Goal: Task Accomplishment & Management: Complete application form

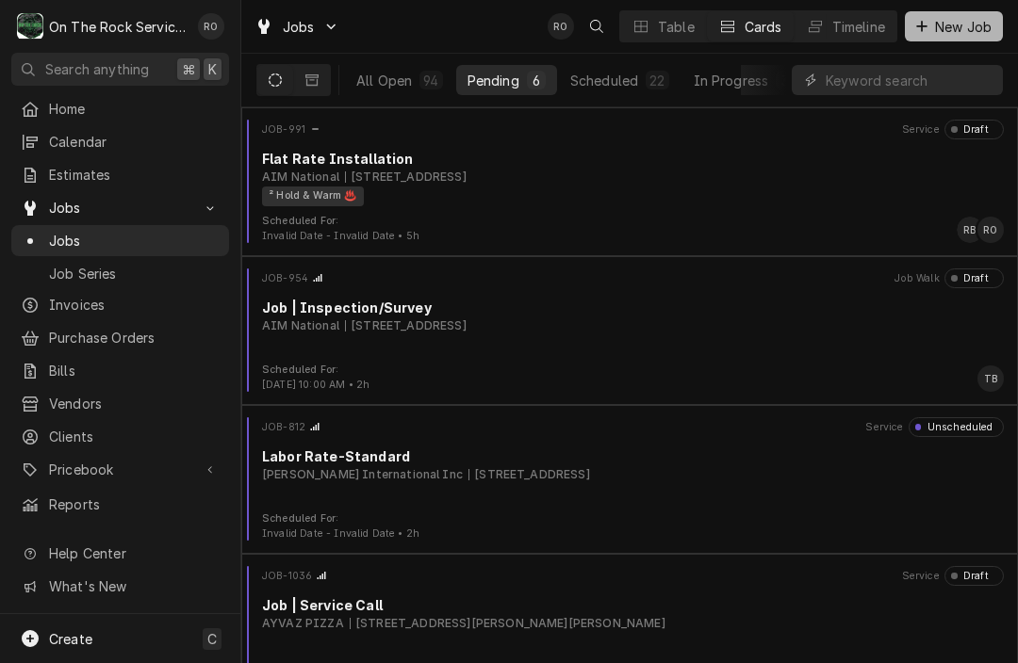
click at [972, 36] on button "New Job" at bounding box center [954, 26] width 98 height 30
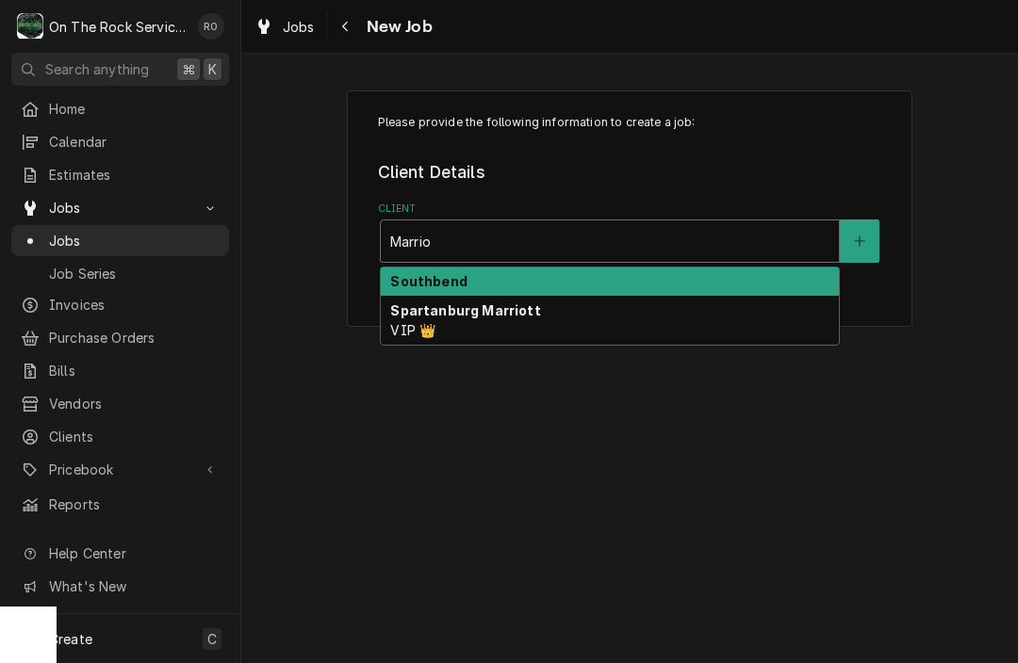
click at [509, 307] on strong "Spartanburg Marriott" at bounding box center [465, 311] width 150 height 16
type input "Marrio"
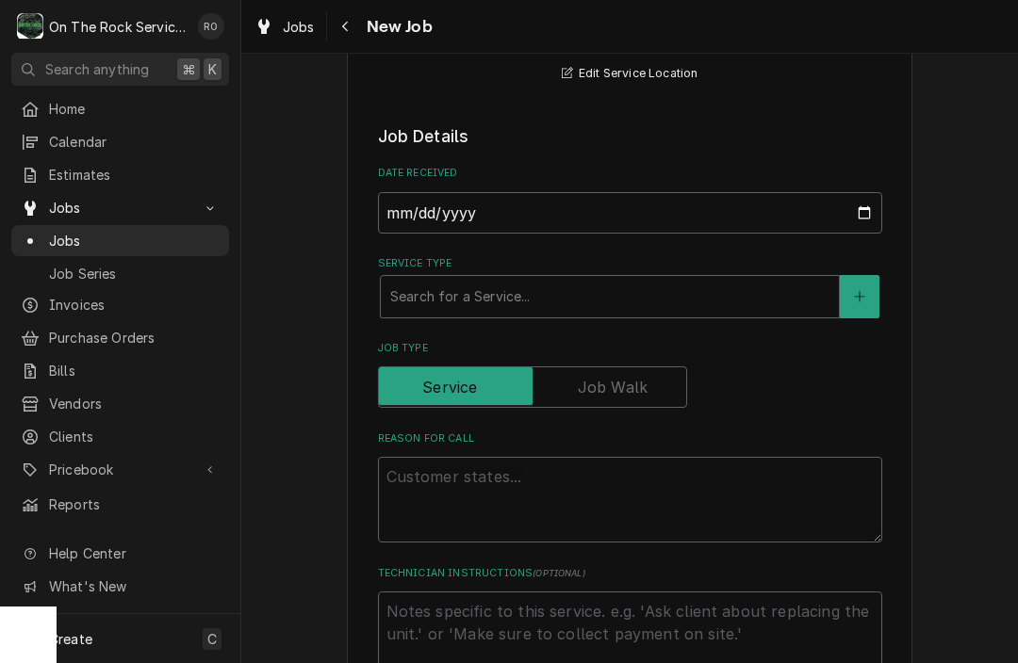
scroll to position [331, 0]
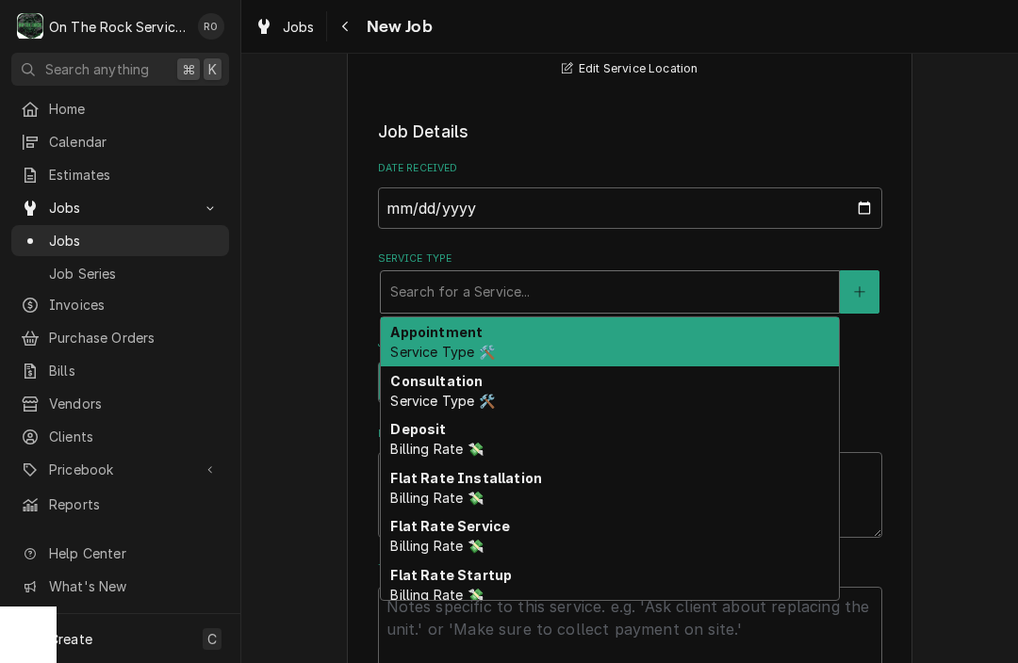
type textarea "x"
type input "s"
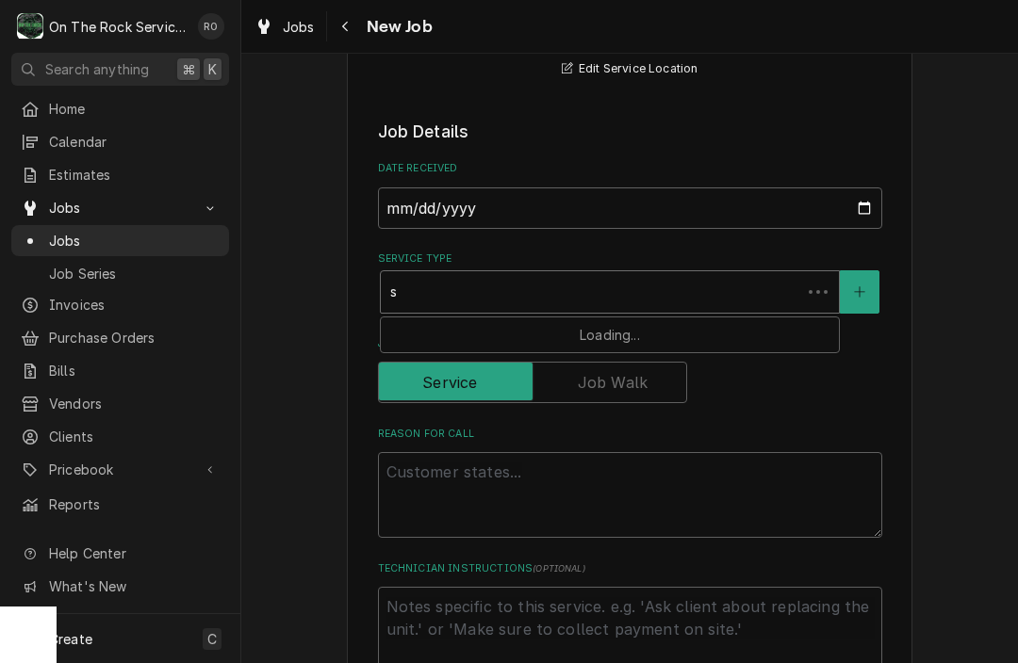
type textarea "x"
type input "se"
type textarea "x"
type input "ser"
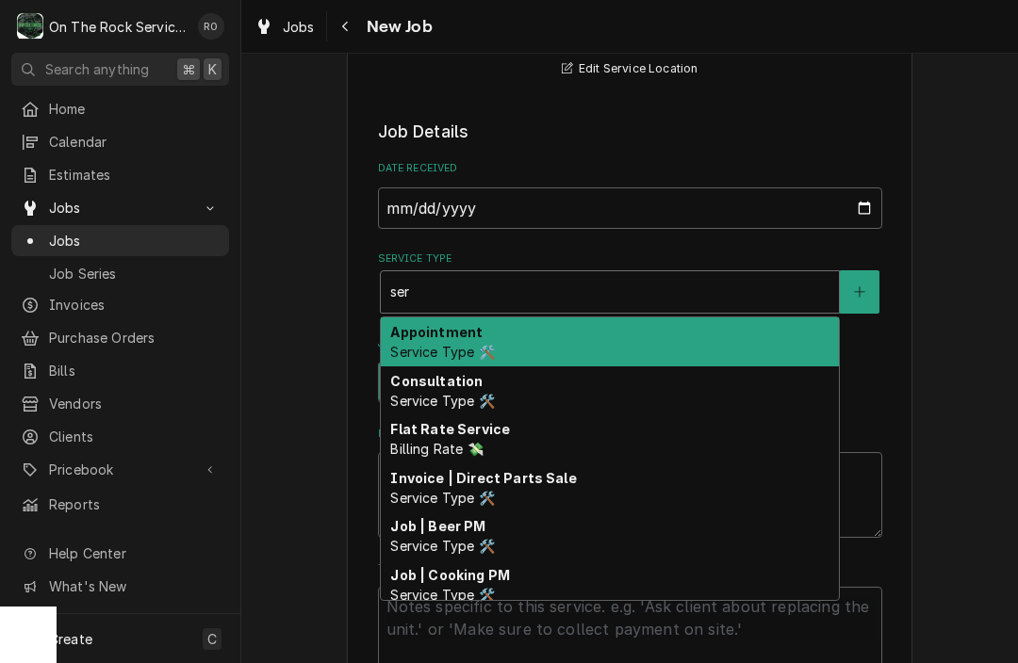
type textarea "x"
type input "serv"
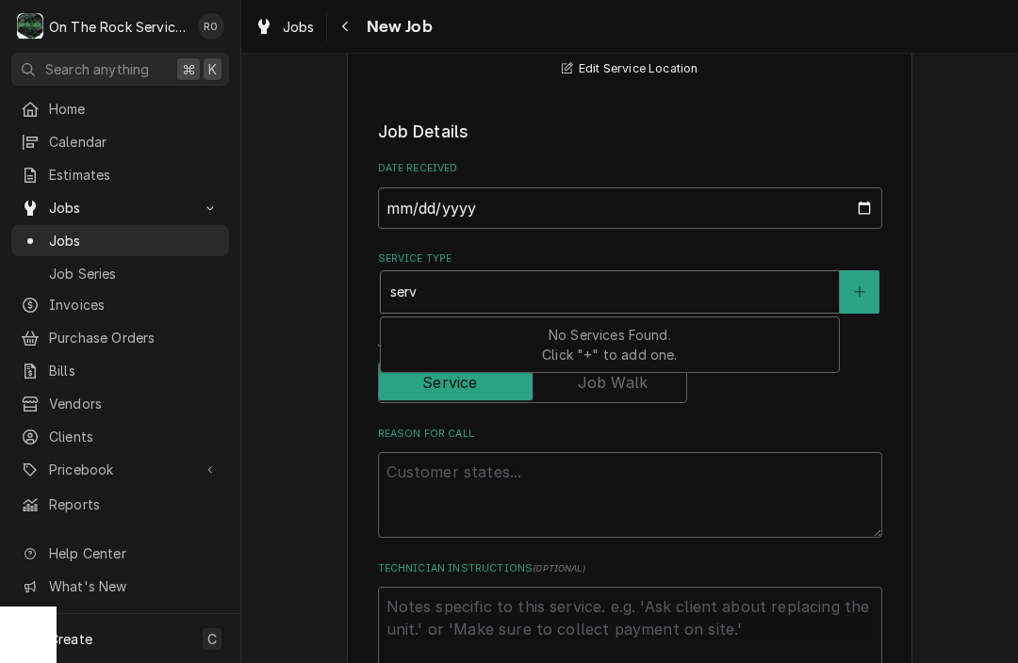
type textarea "x"
type input "servi"
type textarea "x"
type input "servic"
type textarea "x"
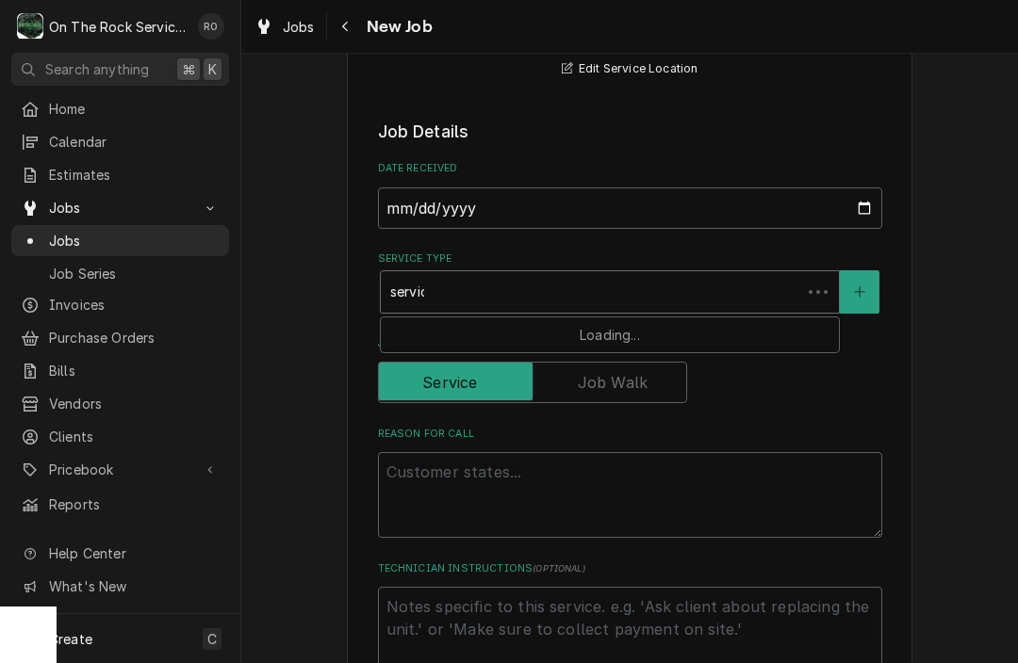
type input "service"
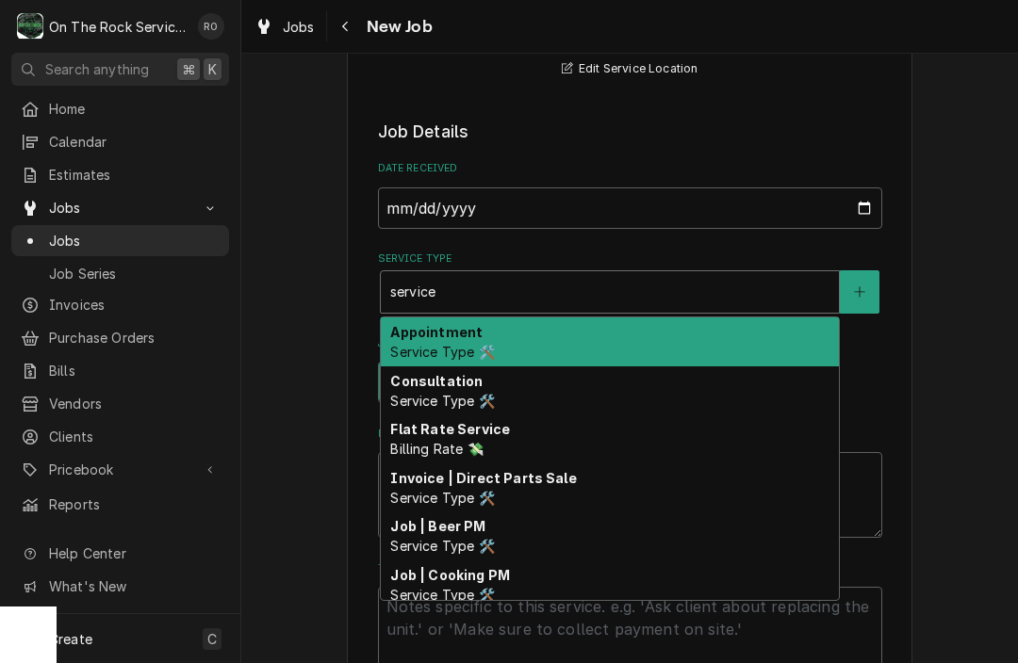
type textarea "x"
type input "service"
type textarea "x"
type input "service j"
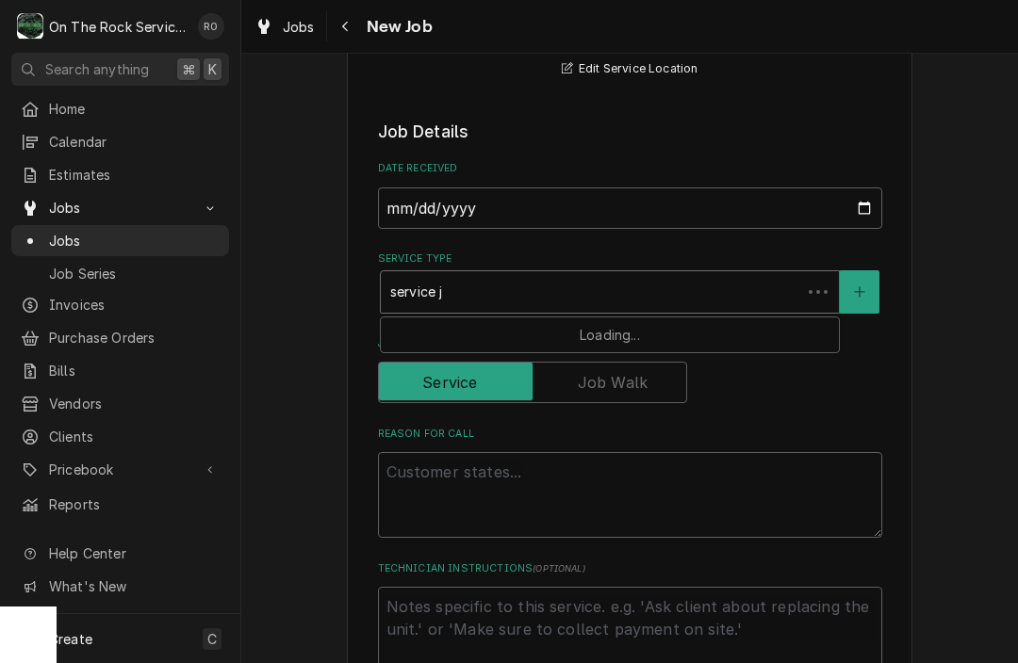
type textarea "x"
type input "service jo"
type textarea "x"
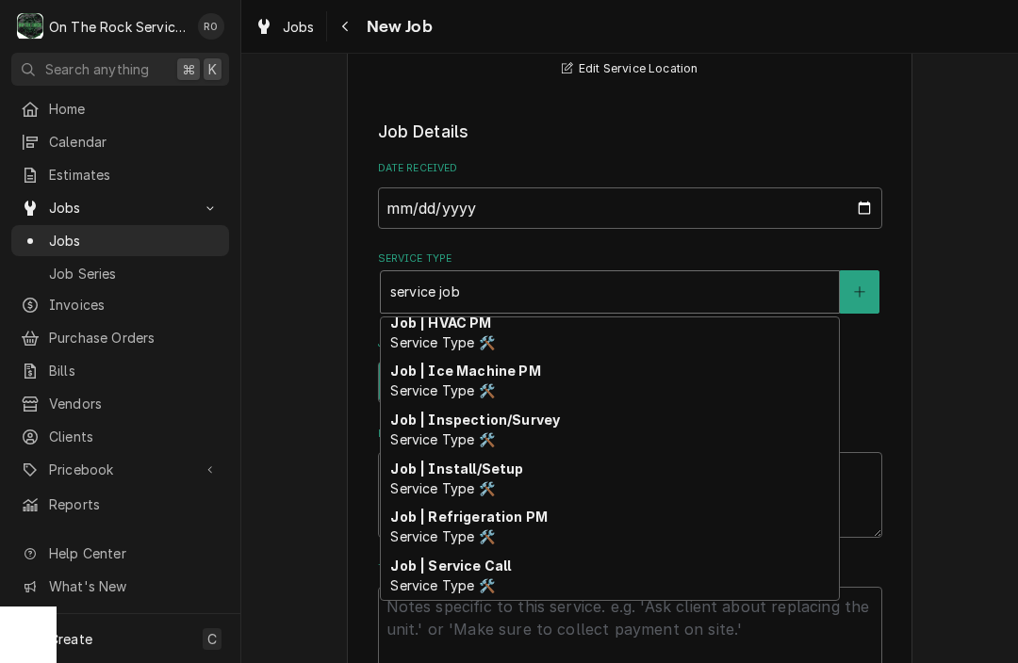
scroll to position [156, 0]
click at [474, 570] on strong "Job | Service Call" at bounding box center [450, 566] width 121 height 16
type input "service job"
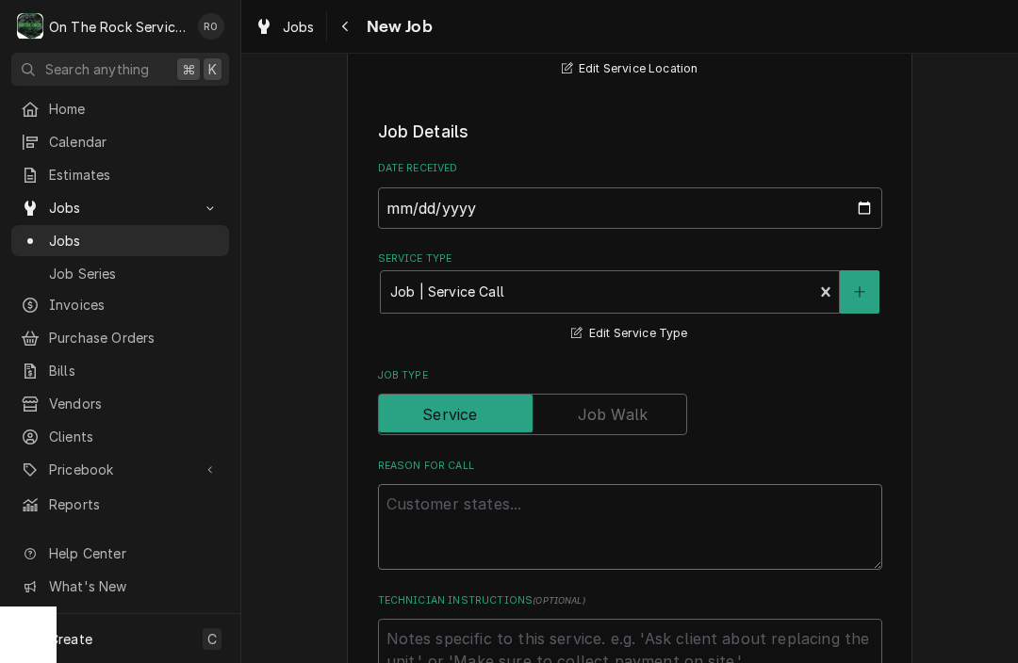
click at [505, 503] on textarea "Reason For Call" at bounding box center [630, 527] width 504 height 86
type textarea "x"
type textarea "W"
type textarea "x"
type textarea "Wa"
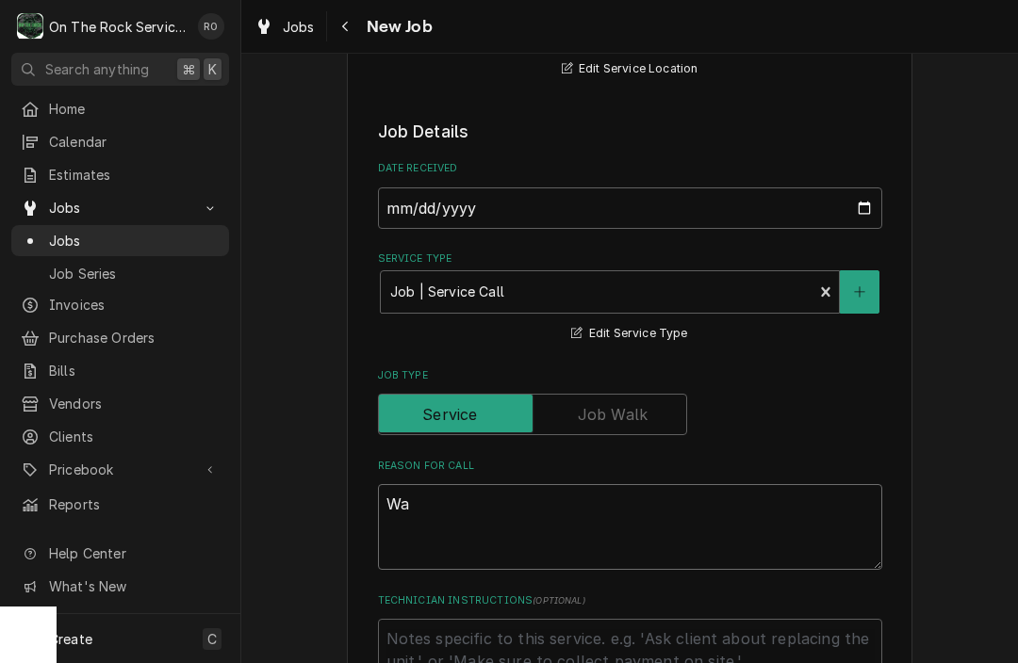
type textarea "x"
type textarea "Wal"
type textarea "x"
type textarea "Walk"
type textarea "x"
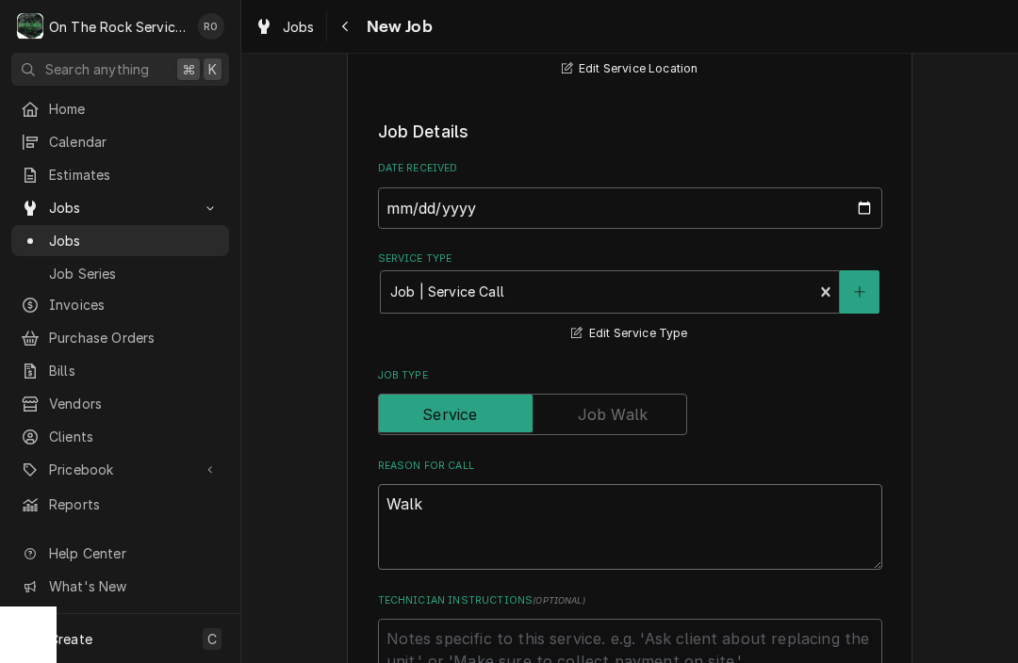
type textarea "Walk-"
type textarea "x"
type textarea "Walk-I"
type textarea "x"
type textarea "Walk-In"
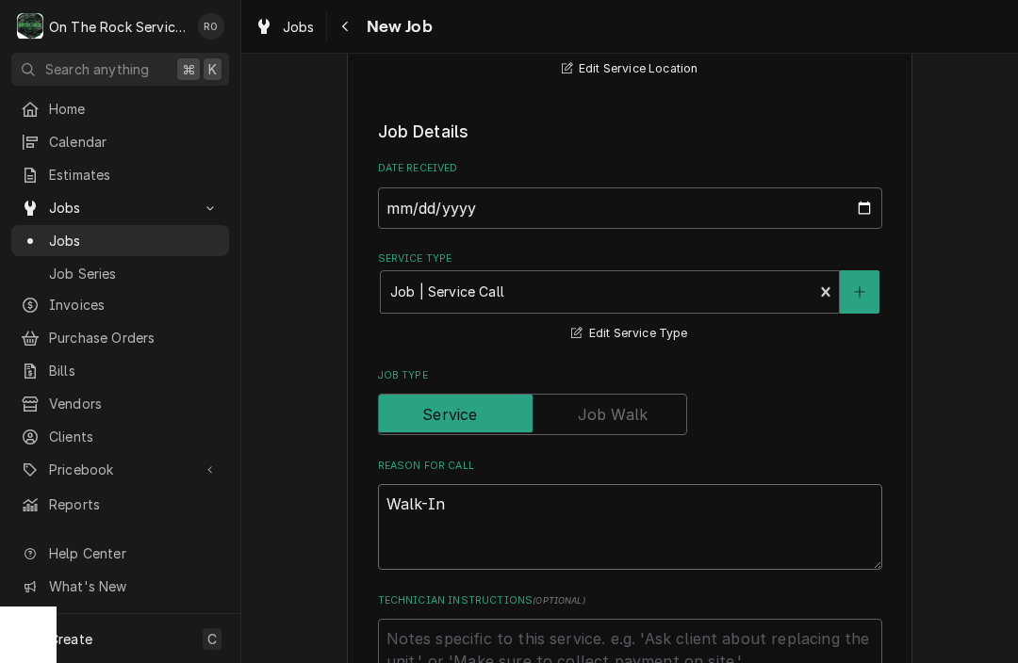
type textarea "x"
type textarea "Walk-In"
type textarea "x"
type textarea "Walk-In C"
type textarea "x"
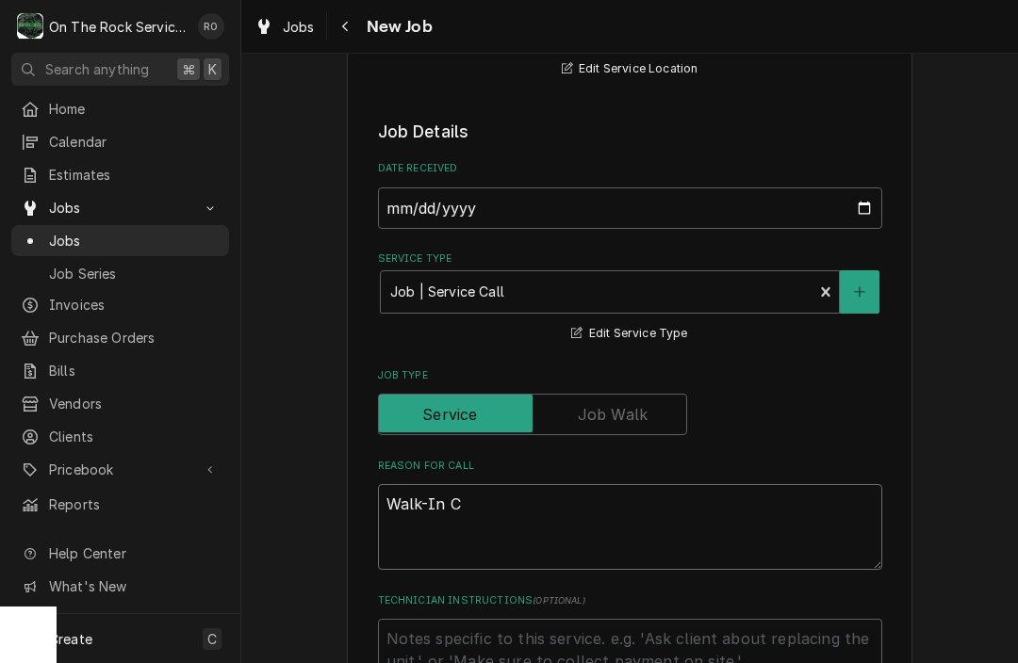
type textarea "Walk-In Co"
type textarea "x"
type textarea "Walk-In Coo"
type textarea "x"
type textarea "Walk-In Coole"
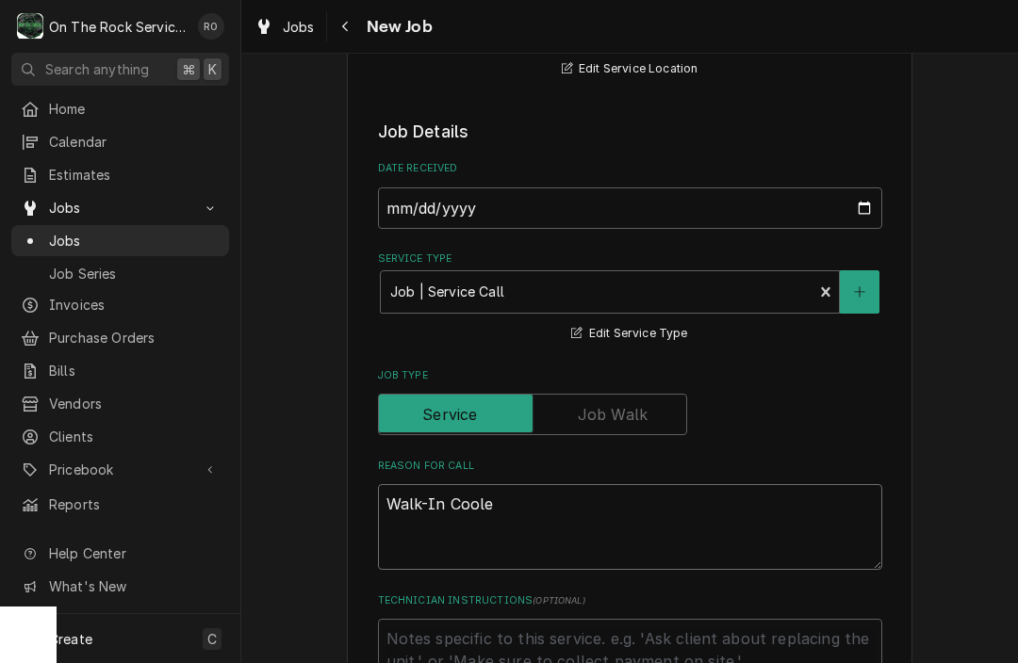
type textarea "x"
type textarea "Walk-In Cooler"
type textarea "x"
type textarea "Walk-In Cooler"
type textarea "x"
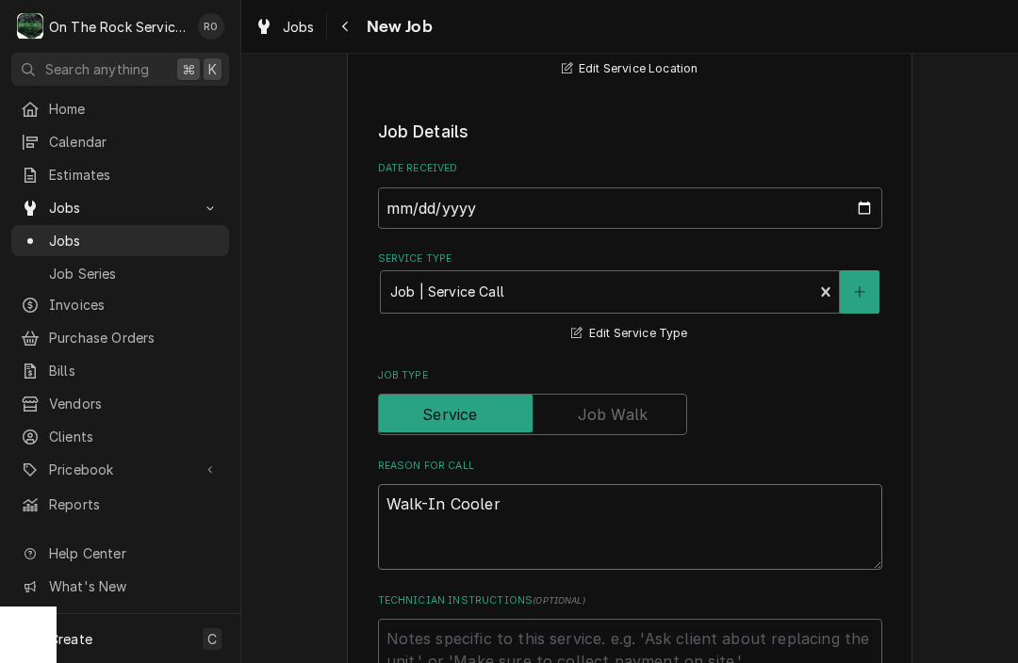
type textarea "Walk-In Cooler #"
type textarea "x"
type textarea "Walk-In Cooler #5"
type textarea "x"
type textarea "Walk-In Cooler #5"
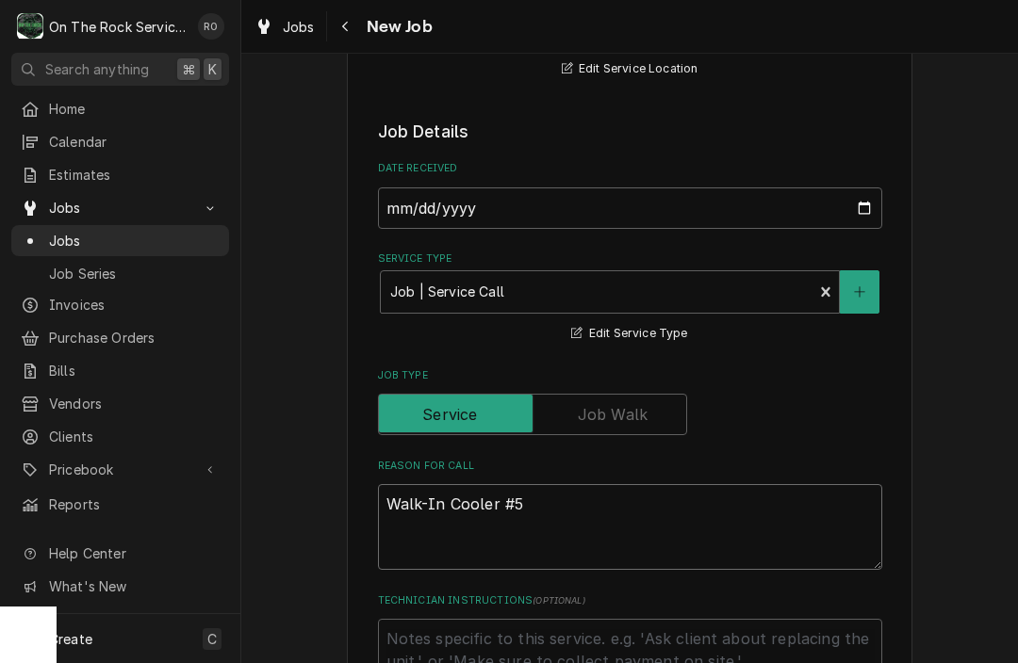
type textarea "x"
type textarea "Walk-In Cooler #5 f"
type textarea "x"
type textarea "Walk-In Cooler #5 fr"
type textarea "x"
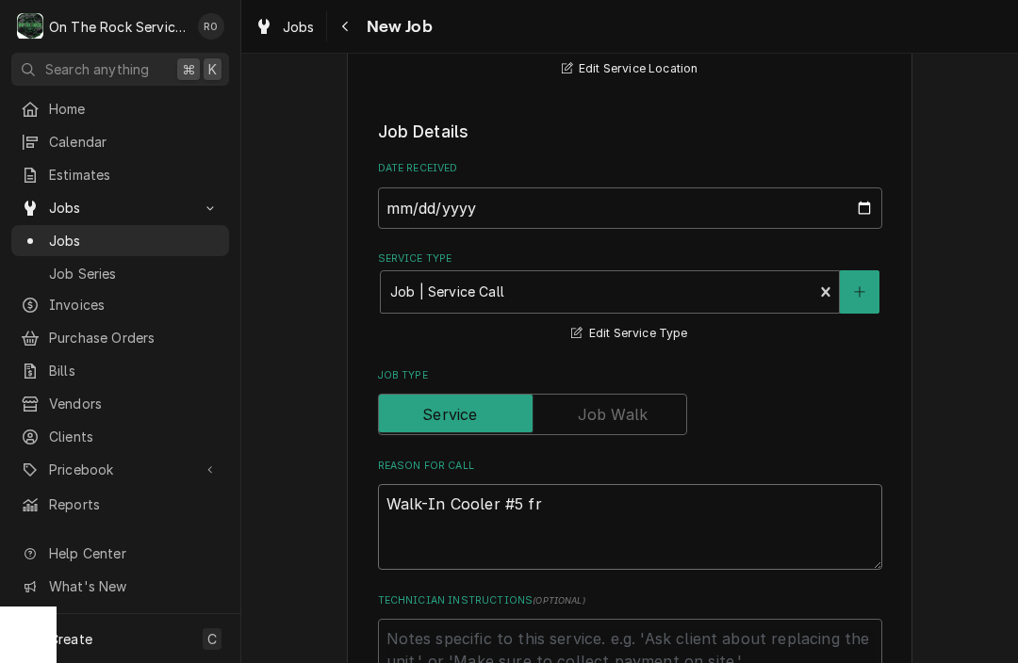
type textarea "Walk-In Cooler #5 fre"
type textarea "x"
type textarea "Walk-In Cooler #5 free"
type textarea "x"
type textarea "Walk-In Cooler #5 freez"
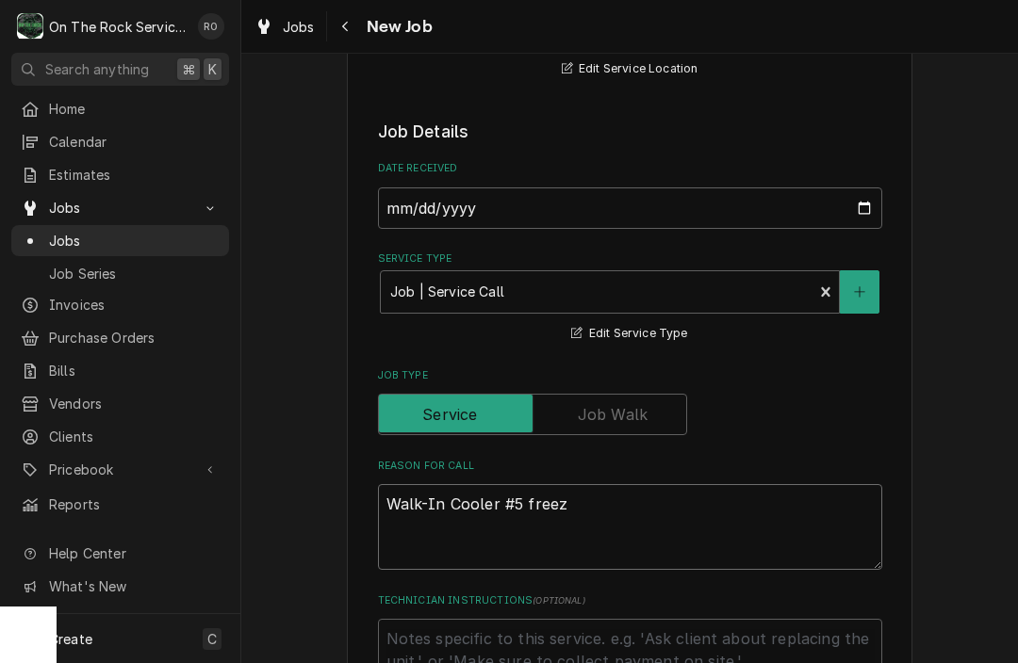
type textarea "x"
type textarea "Walk-In Cooler #5 freezi"
type textarea "x"
type textarea "Walk-In Cooler #5 freezin"
type textarea "x"
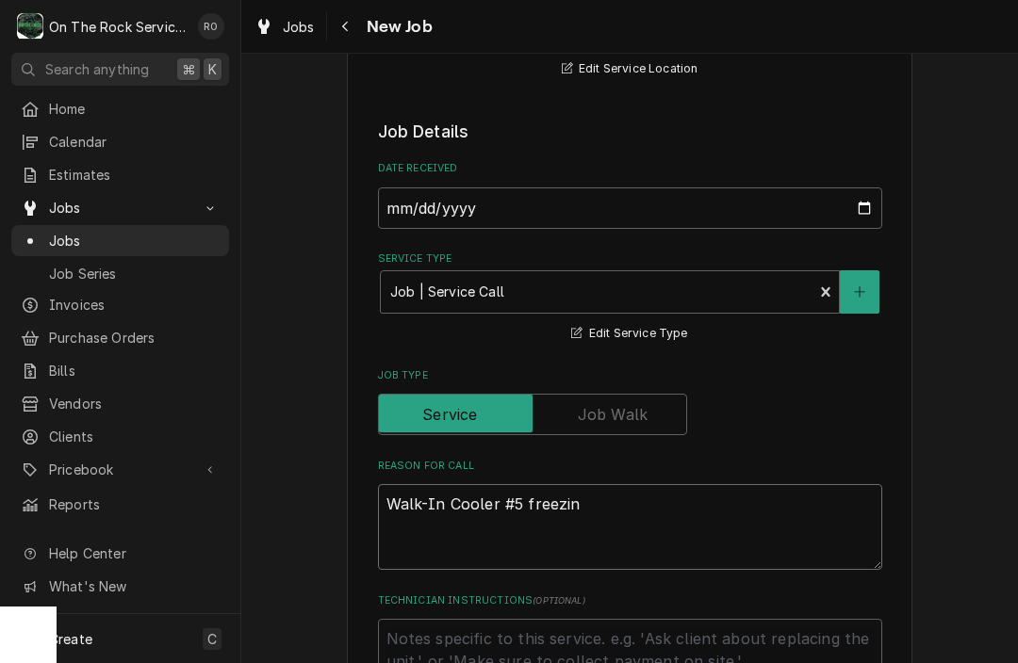
type textarea "Walk-In Cooler #5 freezing"
type textarea "x"
type textarea "Walk-In Cooler #5 freezing"
type textarea "x"
type textarea "Walk-In Cooler #5 freezing u"
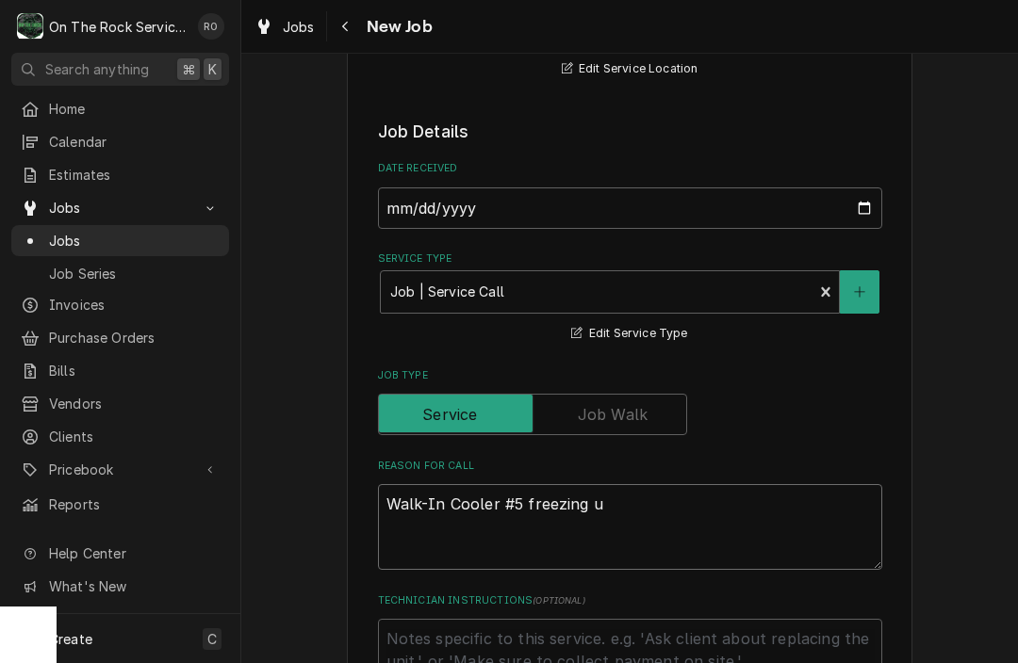
type textarea "x"
type textarea "Walk-In Cooler #5 freezing up"
type textarea "x"
type textarea "Walk-In Cooler #5 freezing up."
type textarea "x"
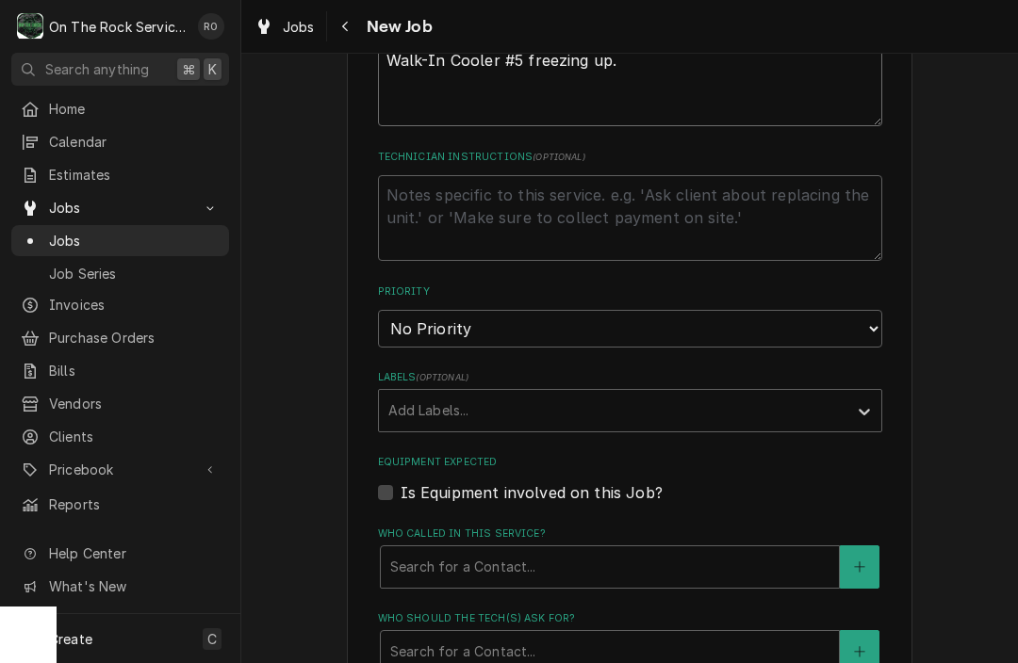
scroll to position [779, 0]
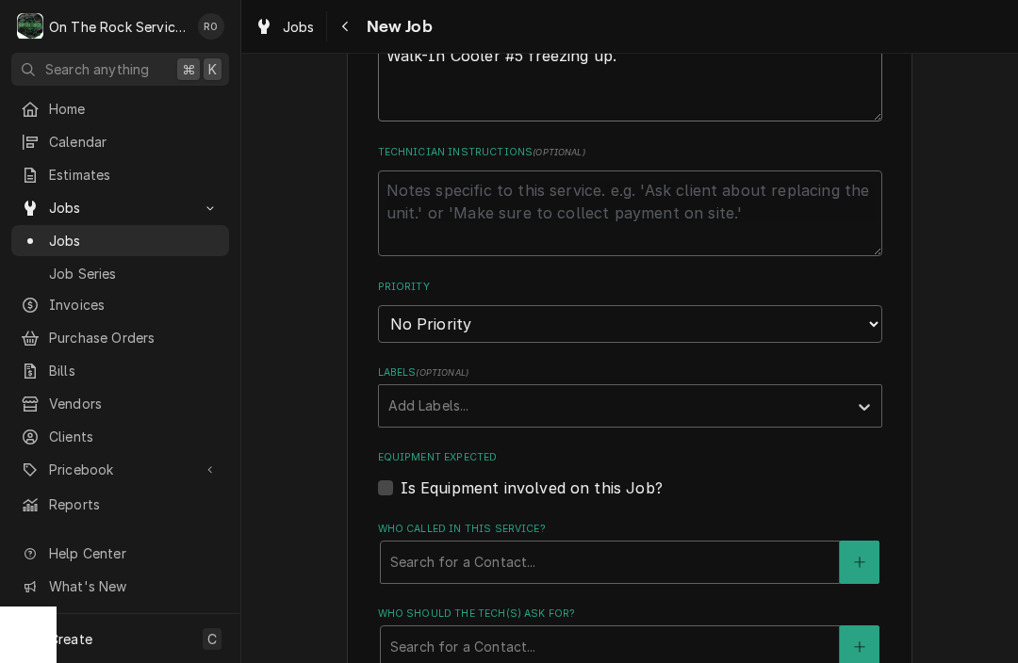
type textarea "Walk-In Cooler #5 freezing up."
click at [595, 309] on select "No Priority Urgent High Medium Low" at bounding box center [630, 324] width 504 height 38
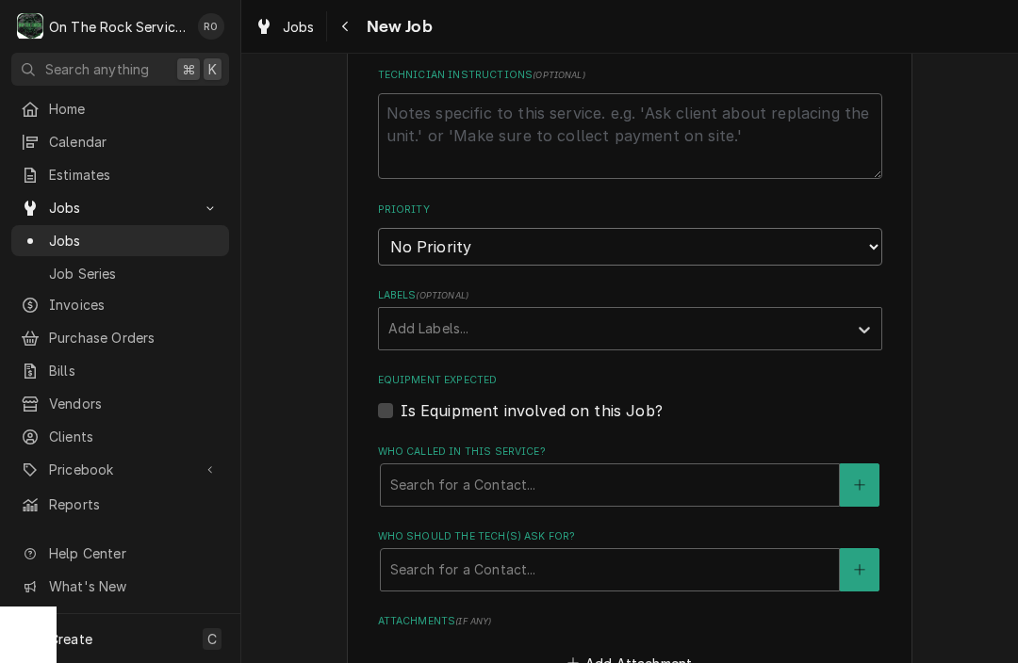
scroll to position [860, 0]
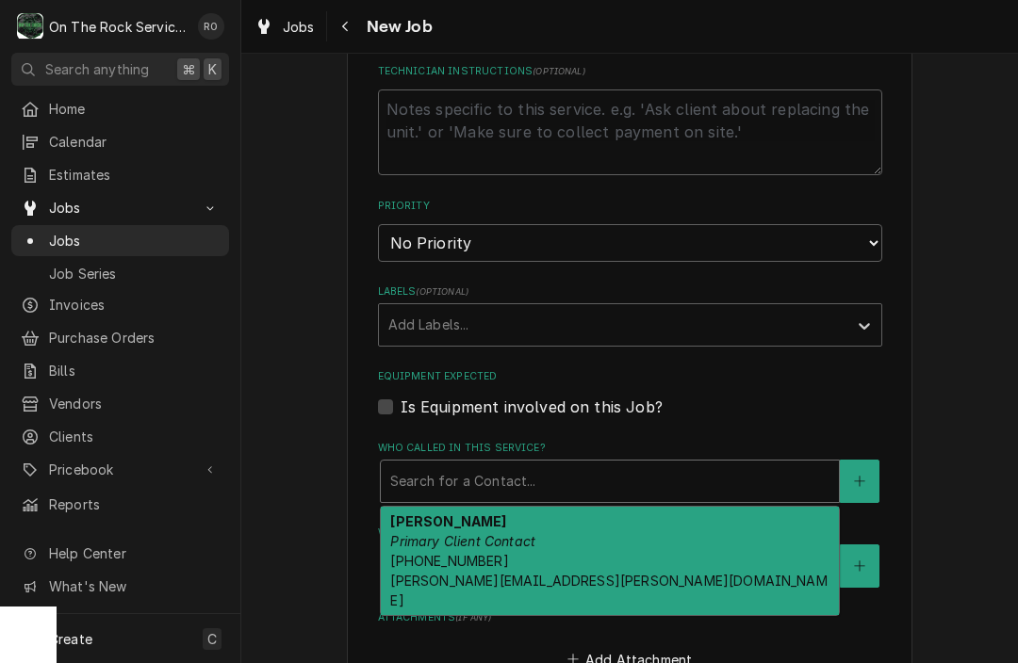
click at [588, 515] on div "Jeff Stacey Primary Client Contact (864) 909-1380 Jeff.Stacey@pyramidglobal.com" at bounding box center [610, 561] width 458 height 108
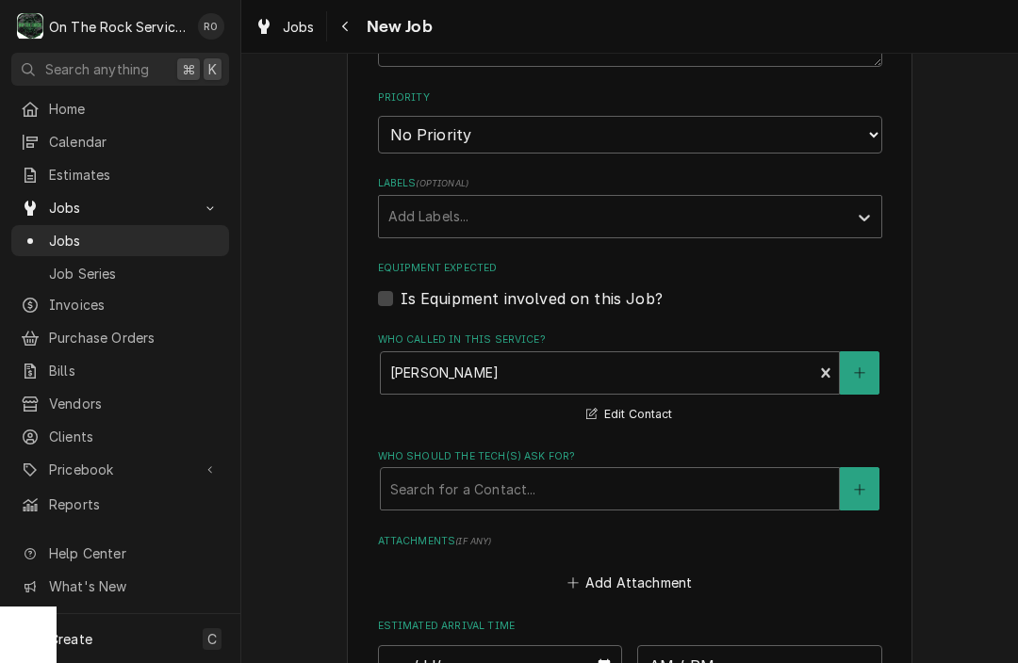
scroll to position [985, 0]
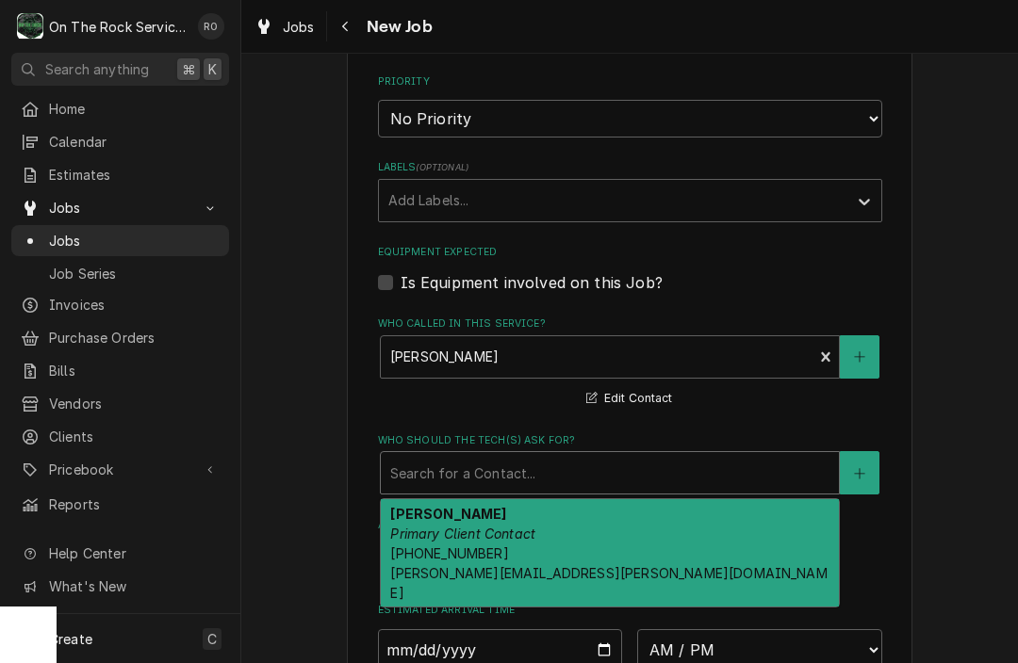
click at [578, 516] on div "Jeff Stacey Primary Client Contact (864) 909-1380 Jeff.Stacey@pyramidglobal.com" at bounding box center [610, 553] width 458 height 108
type textarea "x"
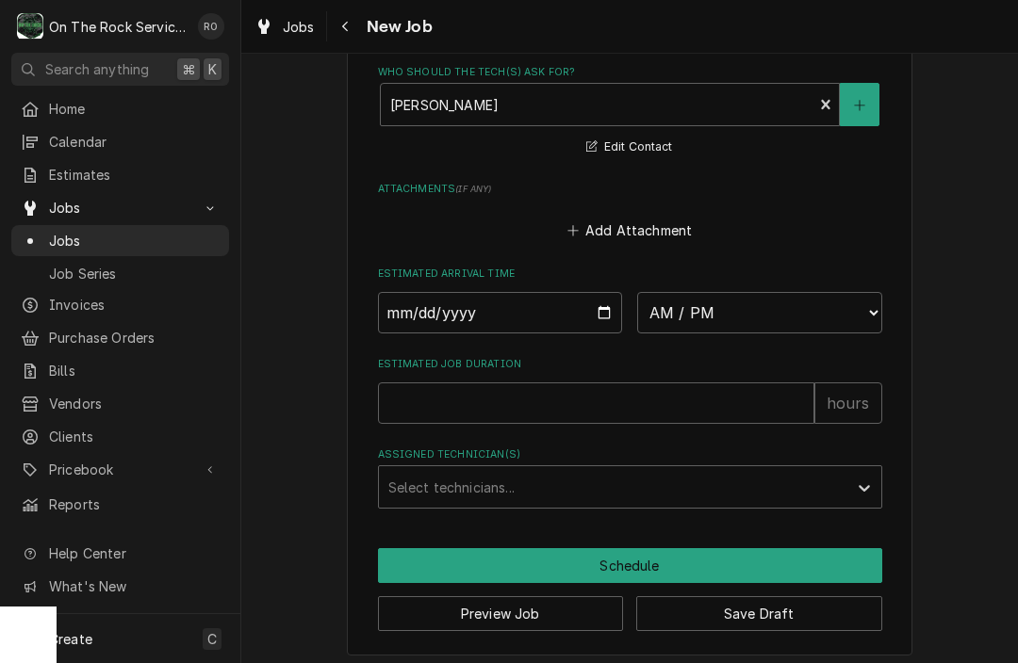
scroll to position [1351, 0]
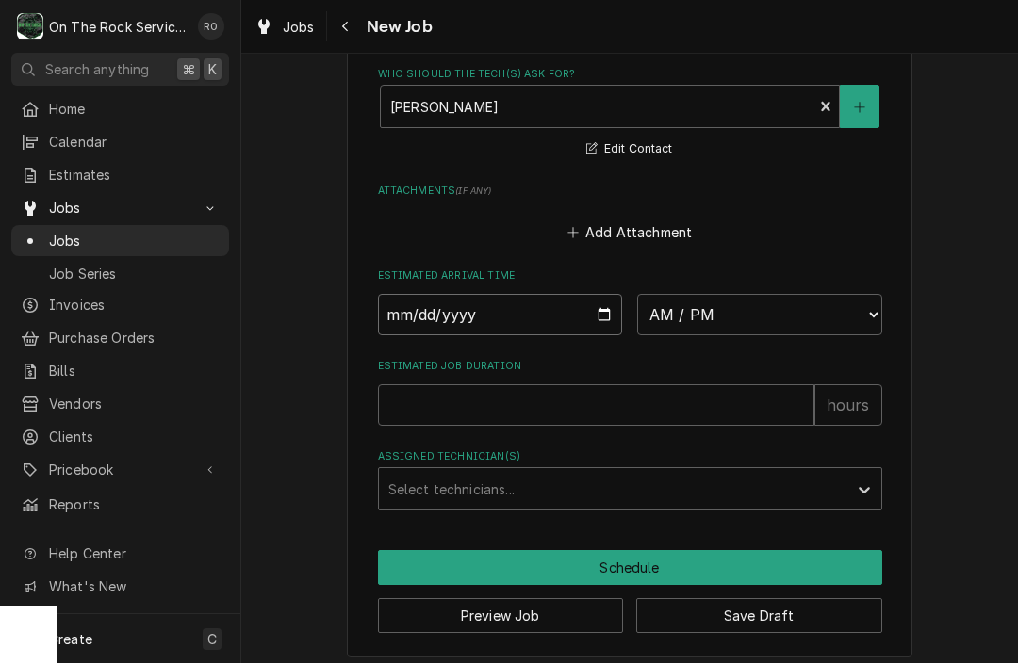
type input "2025-09-03"
click at [456, 319] on input "2025-09-03" at bounding box center [500, 314] width 245 height 41
type textarea "x"
click at [0, 0] on html "O On The Rock Services RO Search anything ⌘ K Home Calendar Estimates Jobs Jobs…" at bounding box center [509, 331] width 1018 height 663
select select "13:00:00"
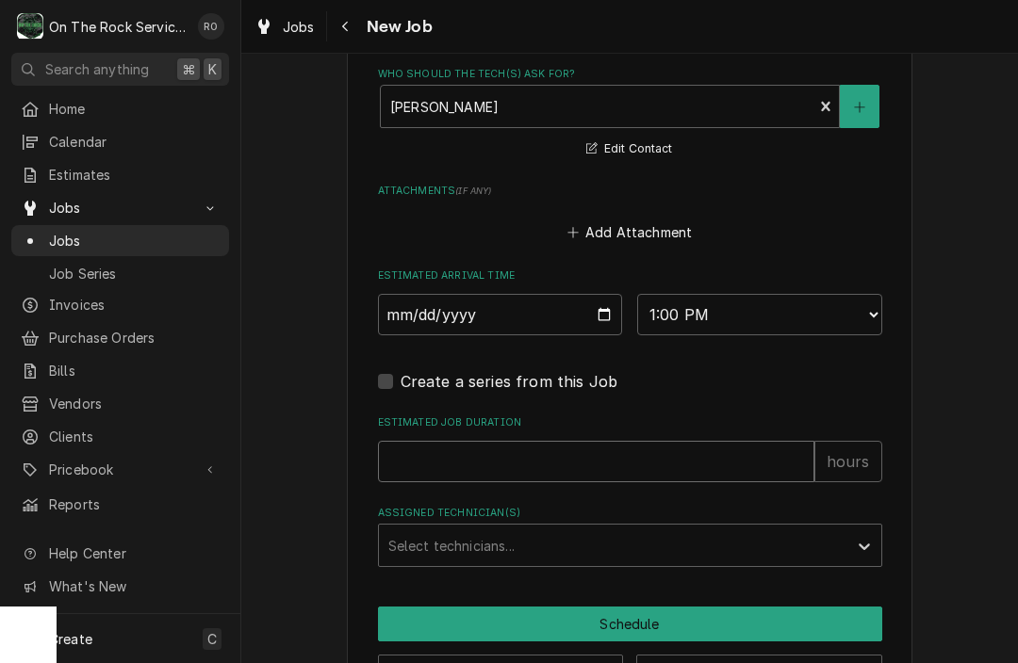
click at [745, 441] on input "Estimated Job Duration" at bounding box center [596, 461] width 436 height 41
type textarea "x"
type input "2"
type textarea "x"
type input "2"
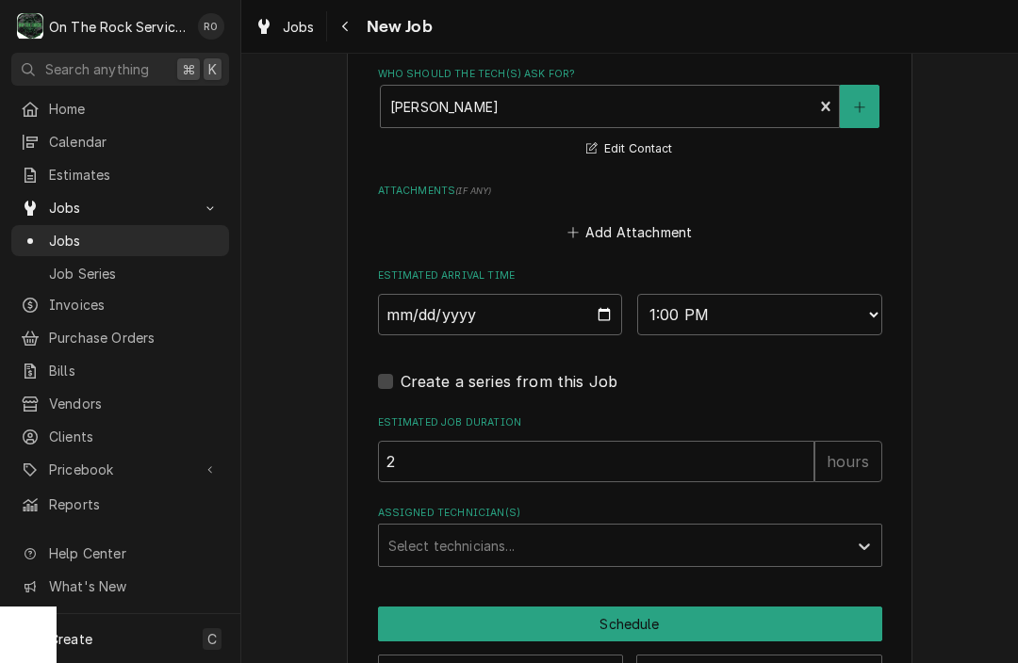
scroll to position [1403, 0]
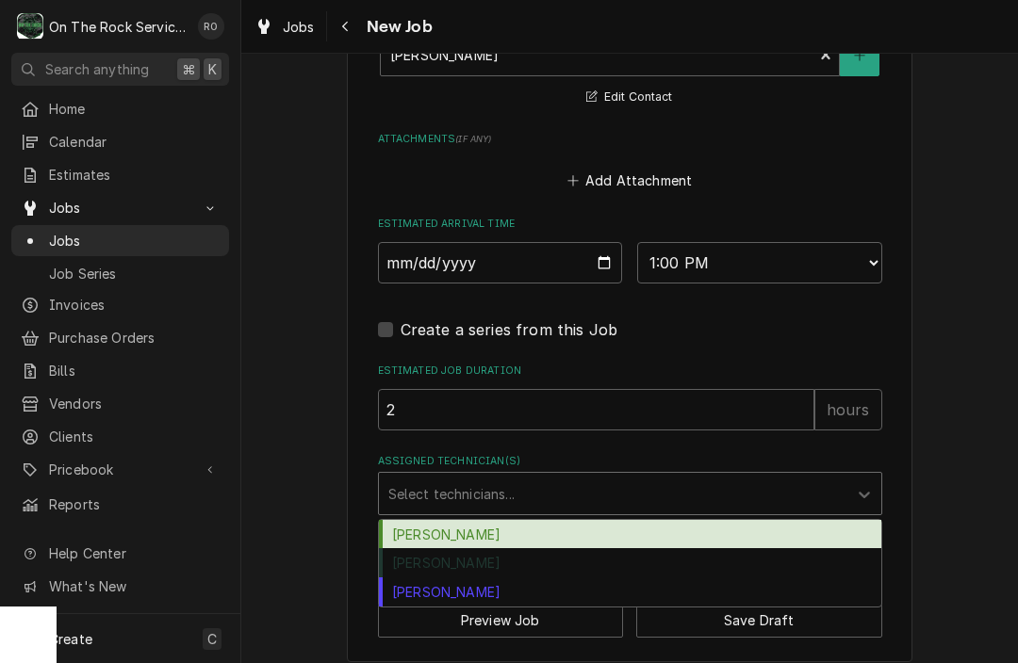
click at [744, 486] on div "Assigned Technician(s)" at bounding box center [613, 494] width 450 height 34
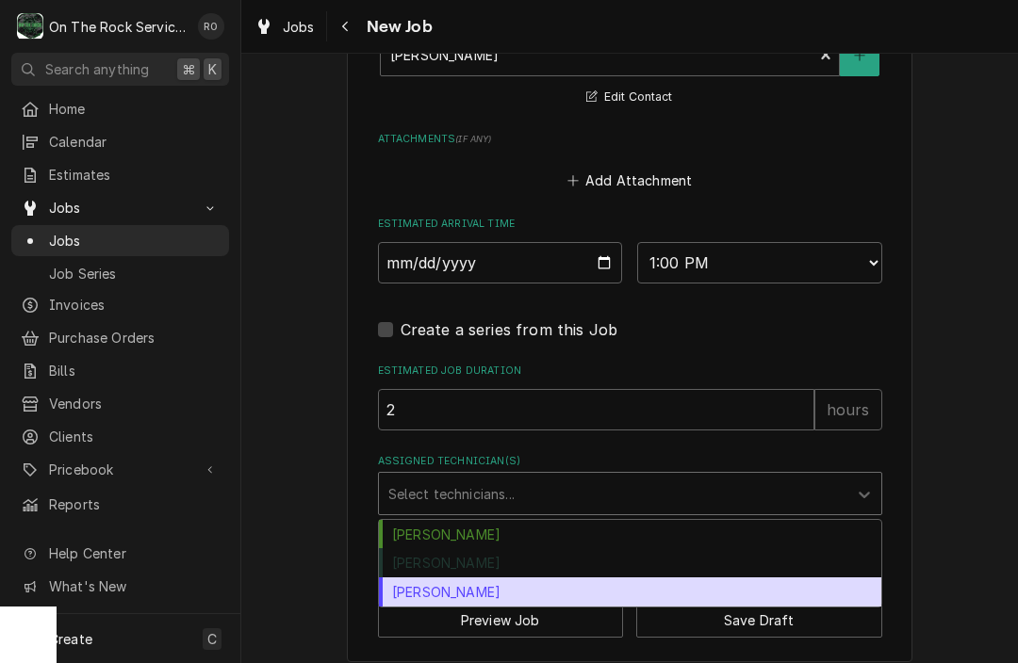
click at [696, 583] on div "[PERSON_NAME]" at bounding box center [630, 592] width 502 height 29
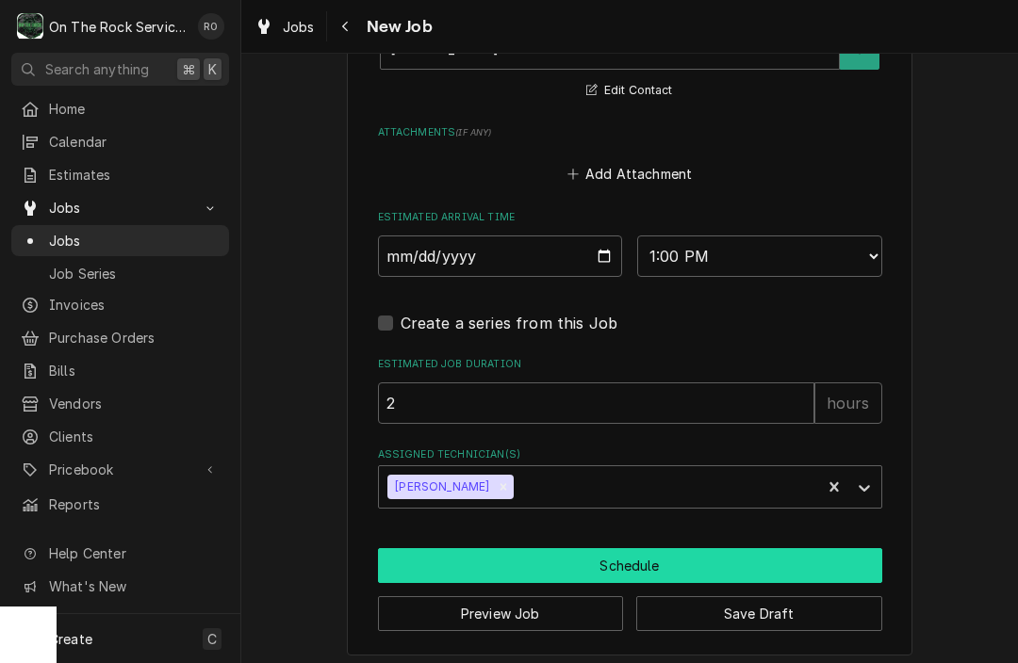
scroll to position [1409, 0]
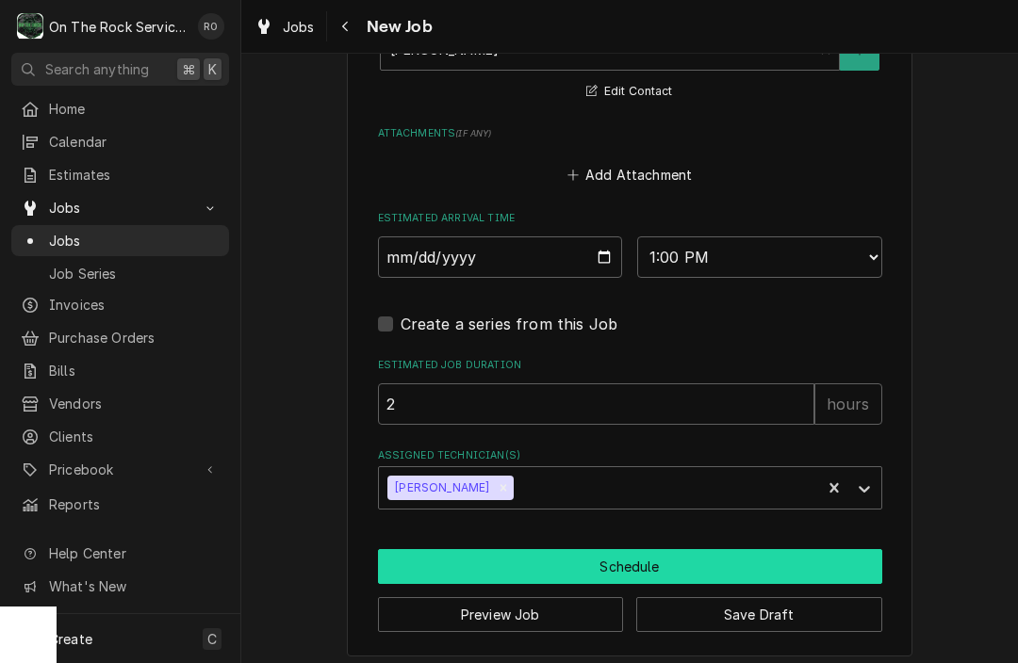
click at [586, 557] on button "Schedule" at bounding box center [630, 566] width 504 height 35
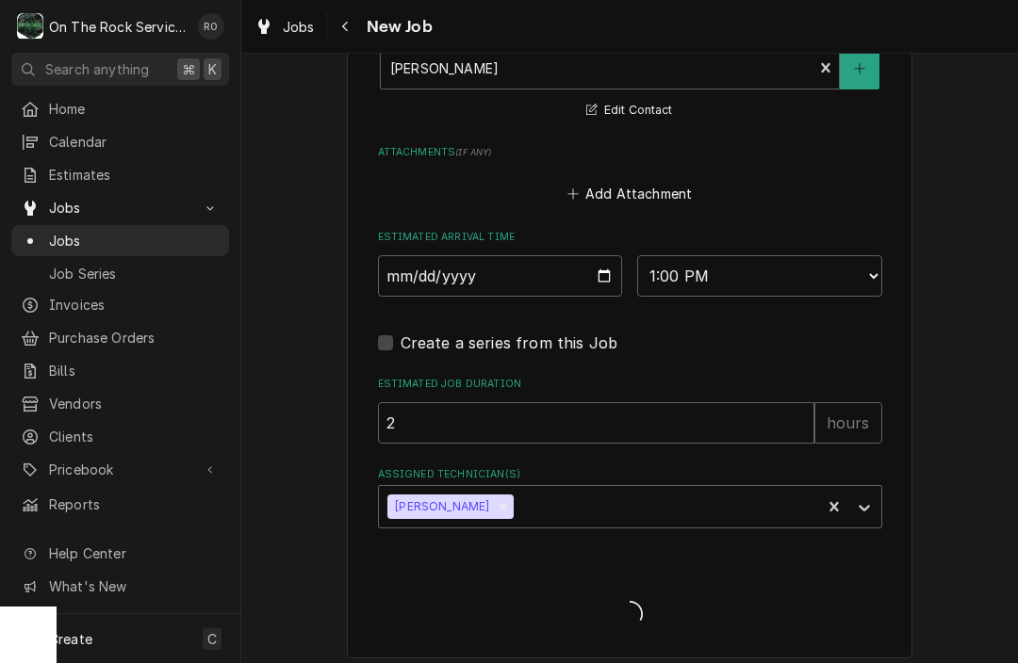
type textarea "x"
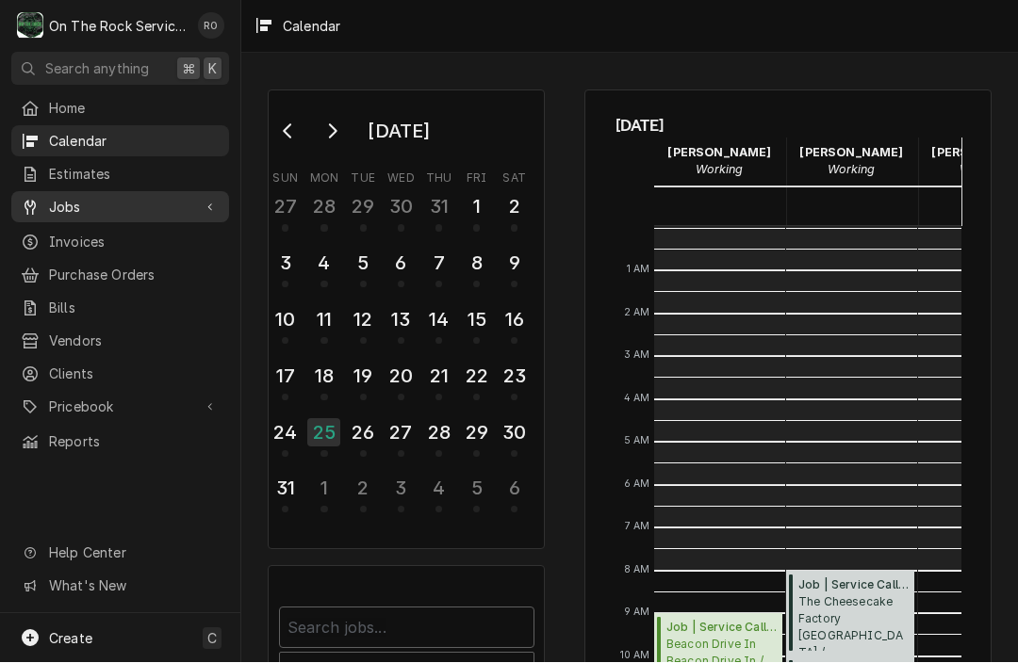
scroll to position [343, 0]
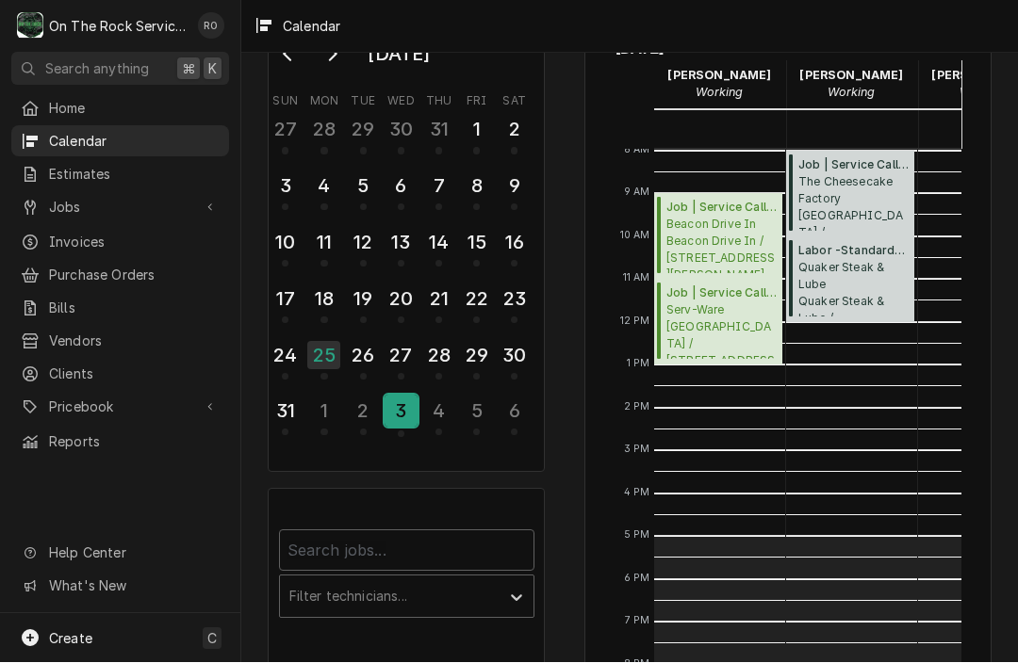
click at [397, 403] on div "3" at bounding box center [401, 412] width 33 height 32
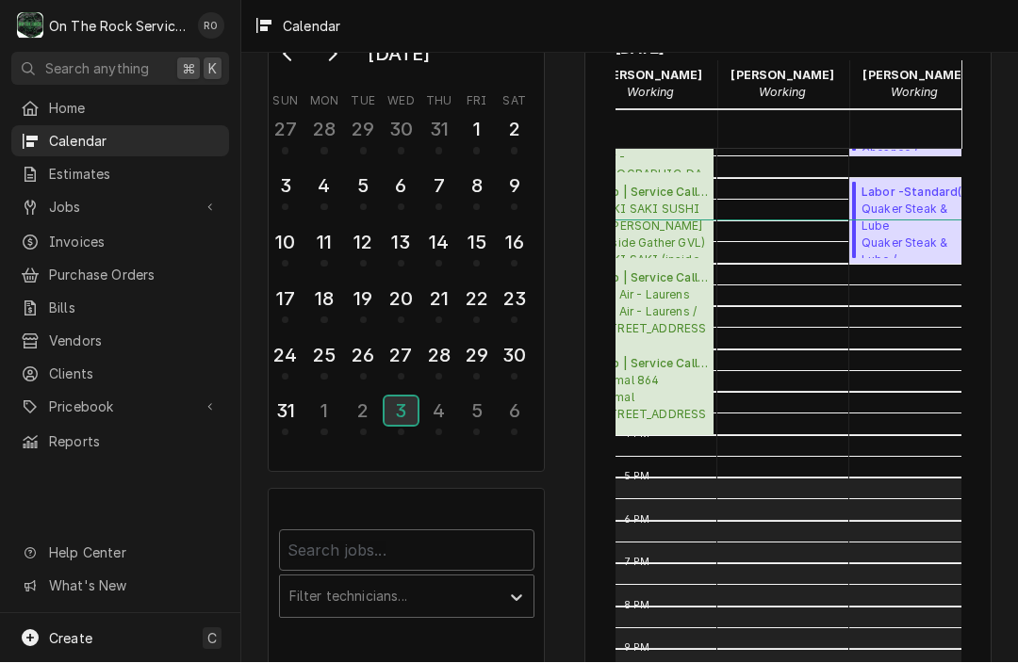
scroll to position [0, 89]
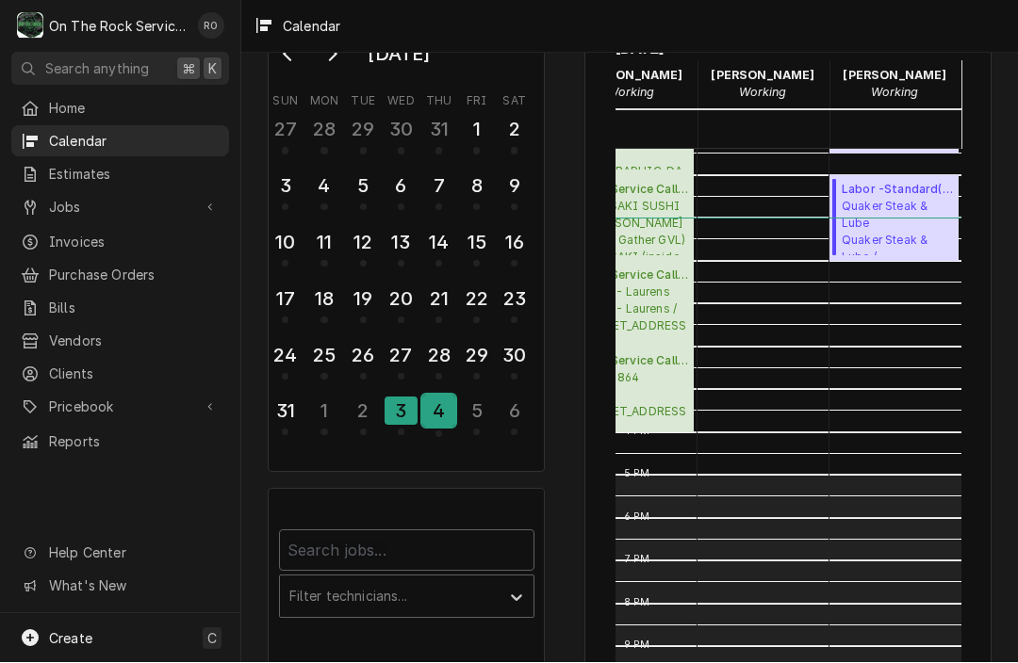
click at [444, 413] on div "4" at bounding box center [438, 412] width 33 height 32
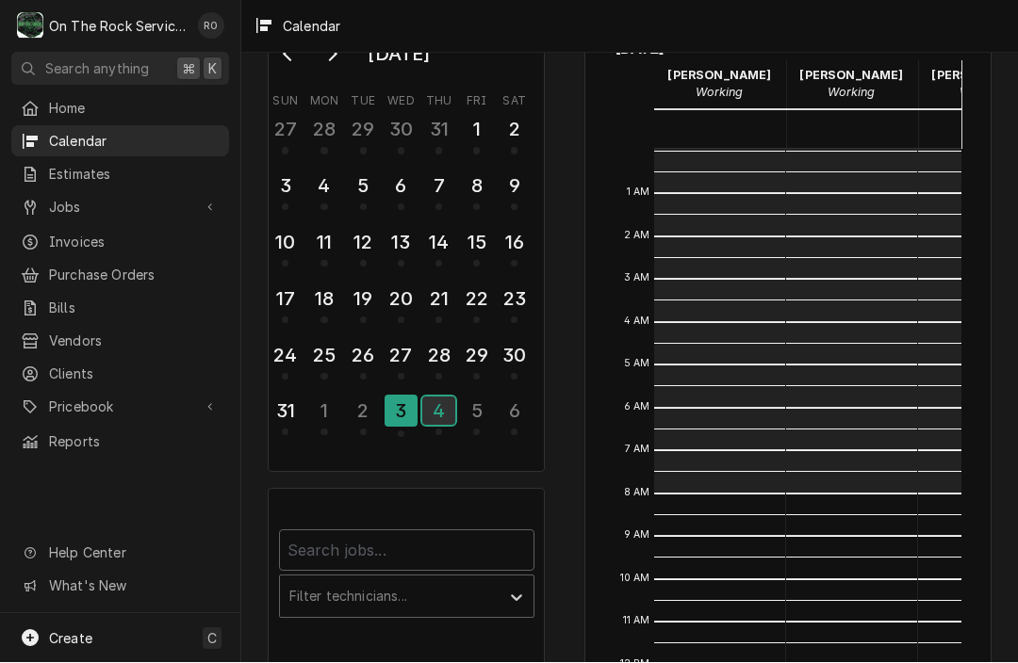
scroll to position [343, 0]
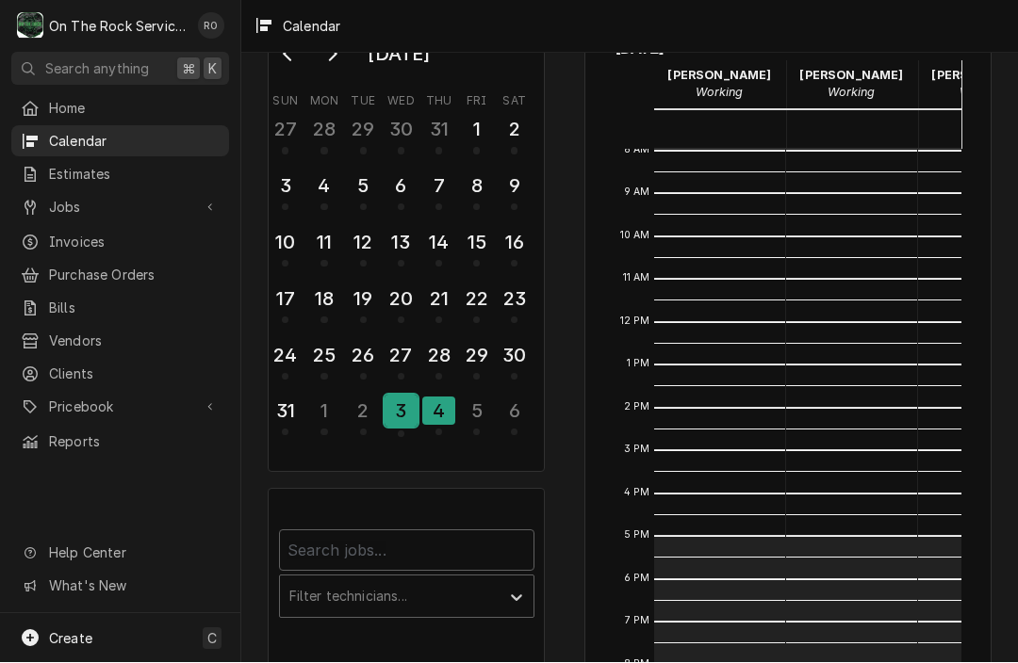
click at [397, 410] on div "3" at bounding box center [401, 412] width 33 height 32
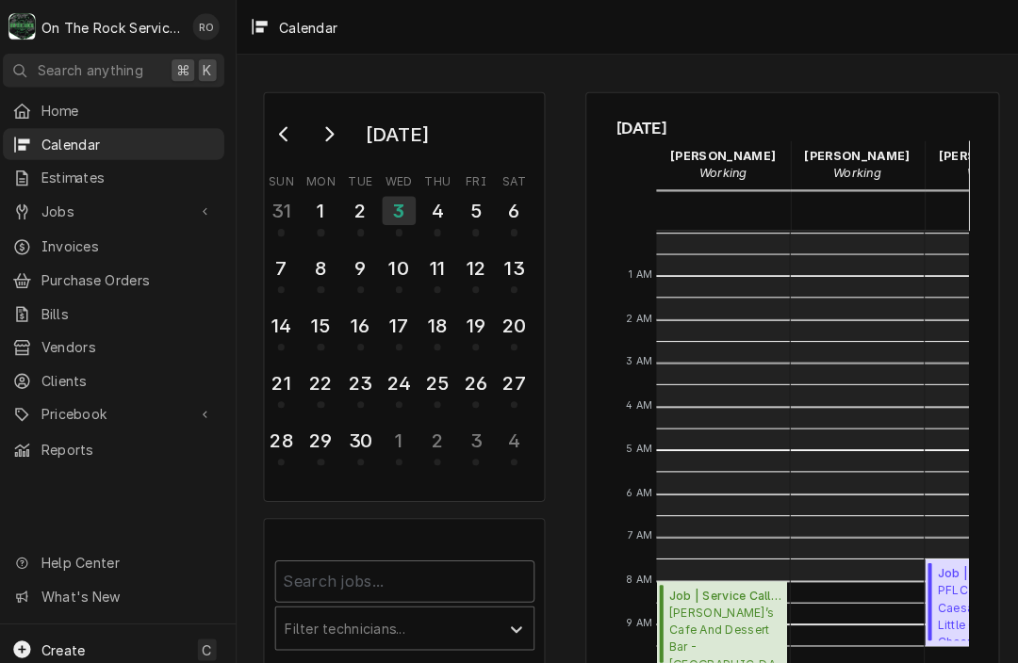
scroll to position [343, 0]
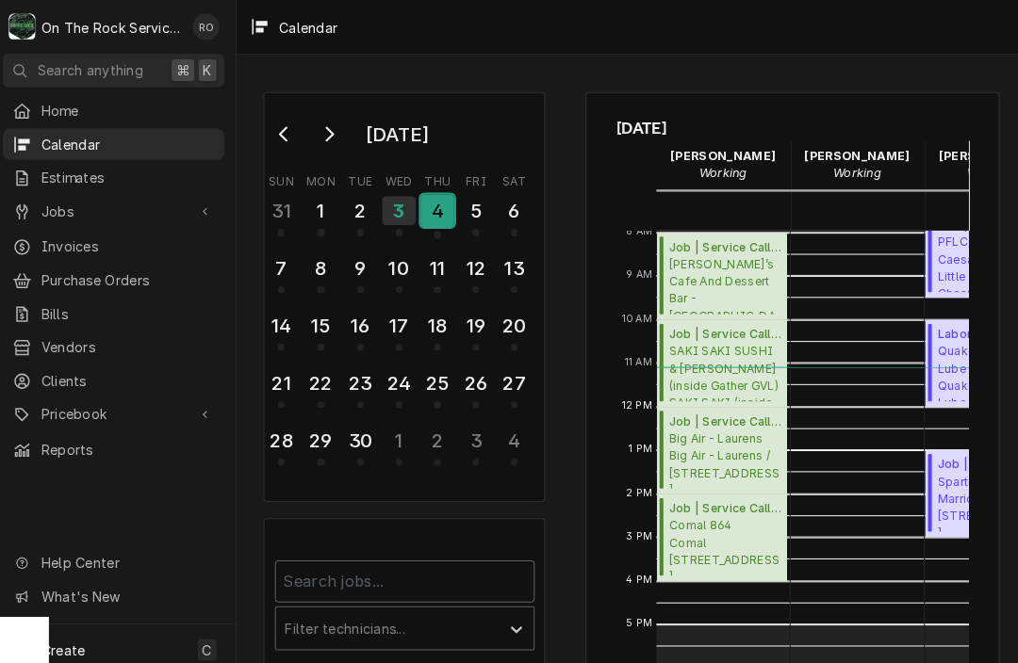
click at [443, 217] on div "4" at bounding box center [438, 207] width 33 height 32
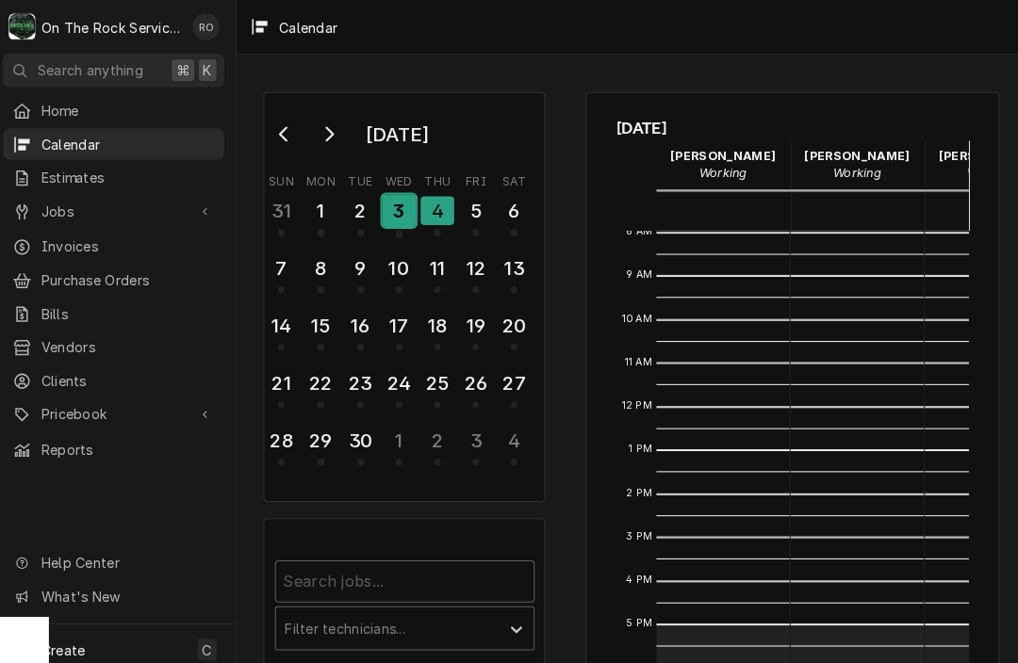
click at [385, 217] on div "3" at bounding box center [401, 207] width 33 height 32
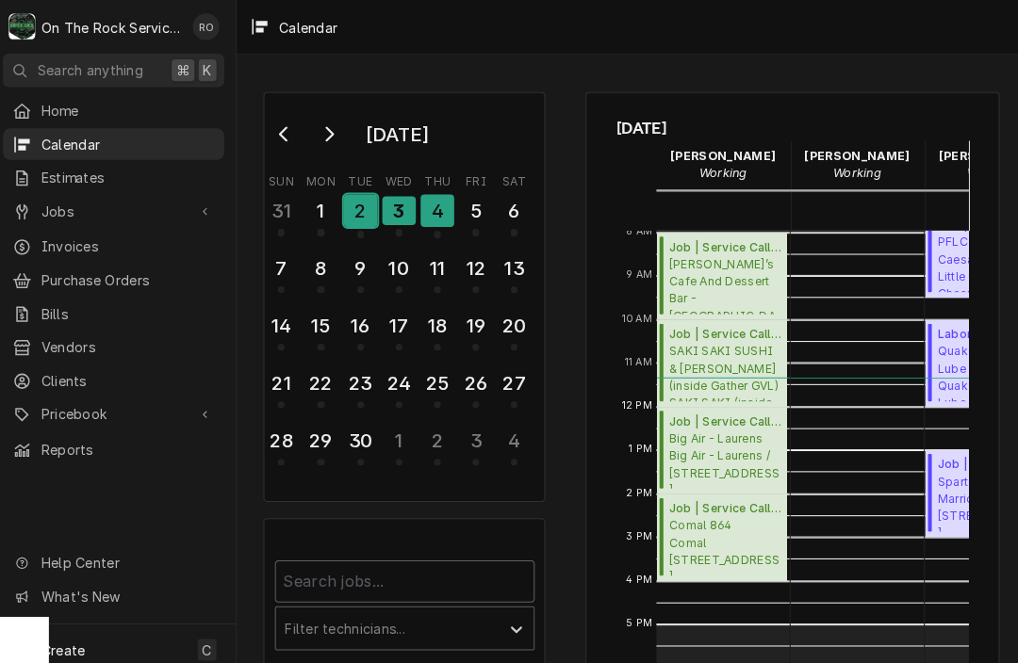
click at [369, 210] on div "2" at bounding box center [363, 207] width 33 height 32
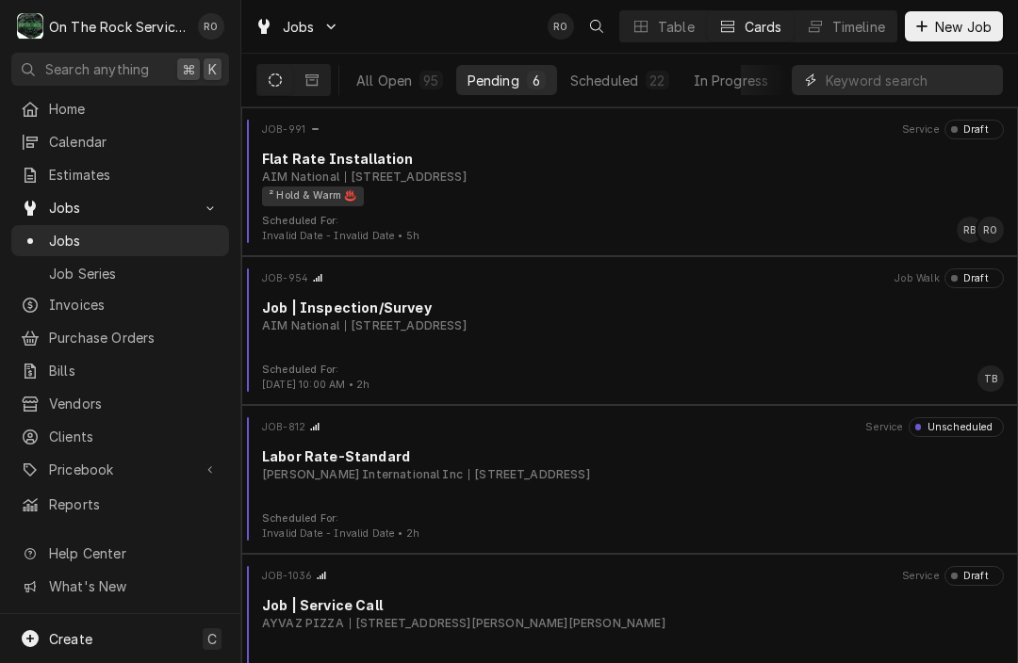
click at [836, 87] on input "Dynamic Content Wrapper" at bounding box center [910, 80] width 168 height 30
click at [412, 79] on button "All Open 95" at bounding box center [399, 80] width 109 height 30
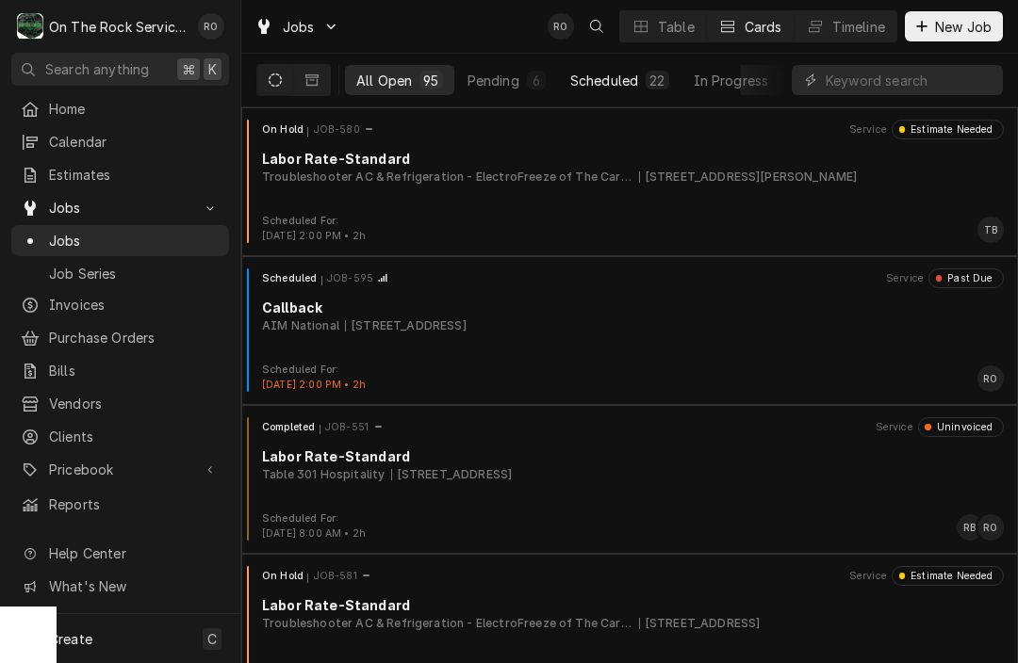
click at [617, 77] on div "Scheduled" at bounding box center [604, 81] width 68 height 20
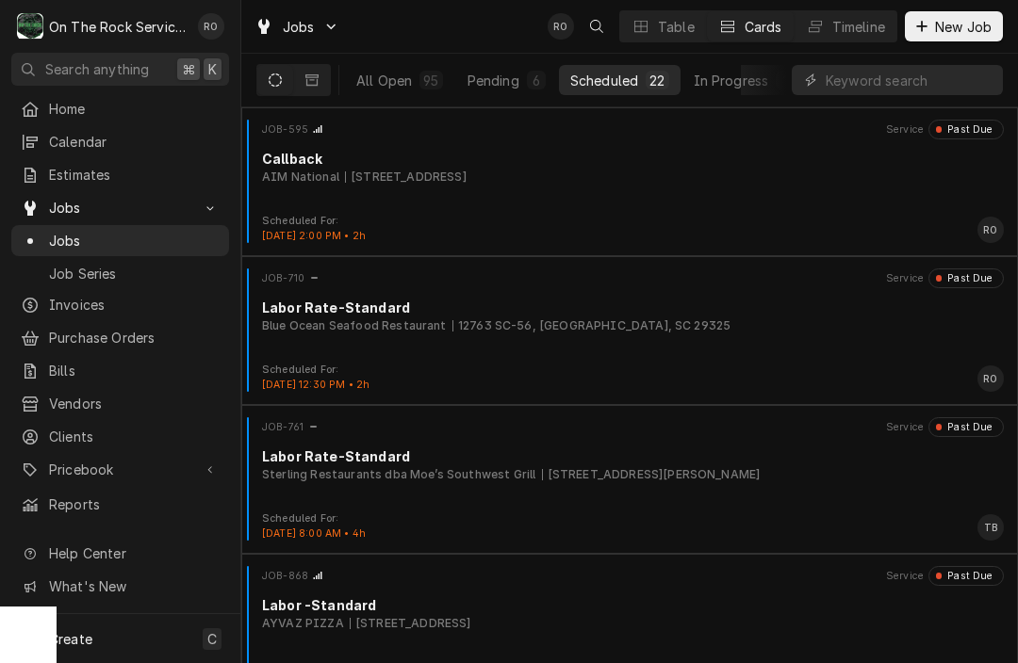
click at [820, 79] on div "Dynamic Content Wrapper" at bounding box center [897, 80] width 211 height 30
click at [850, 79] on input "Dynamic Content Wrapper" at bounding box center [910, 80] width 168 height 30
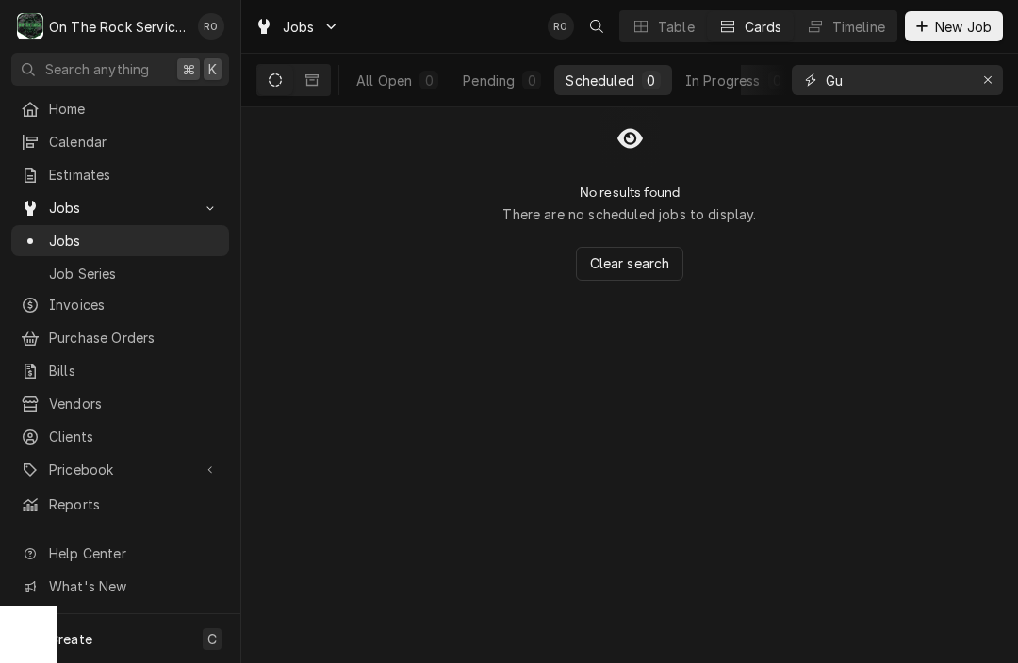
type input "G"
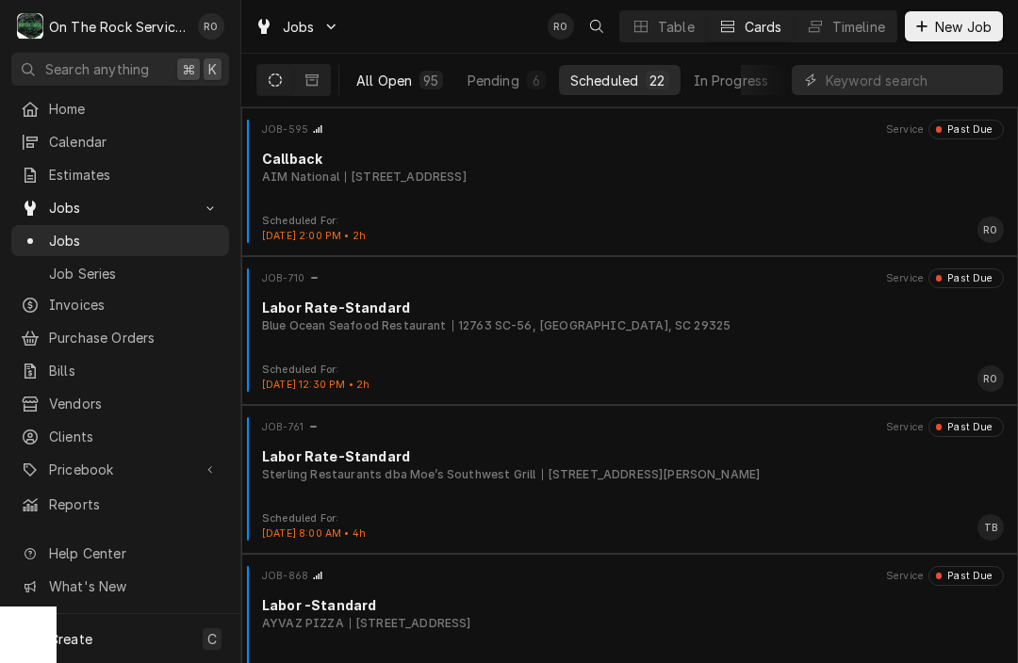
click at [398, 78] on div "All Open" at bounding box center [384, 81] width 56 height 20
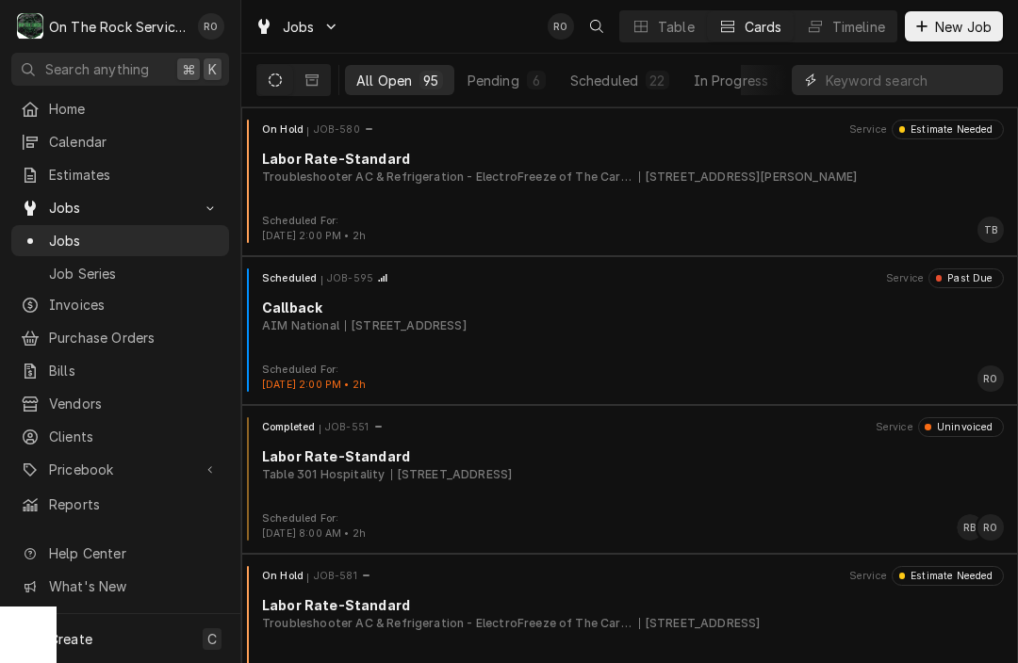
click at [912, 74] on input "Dynamic Content Wrapper" at bounding box center [910, 80] width 168 height 30
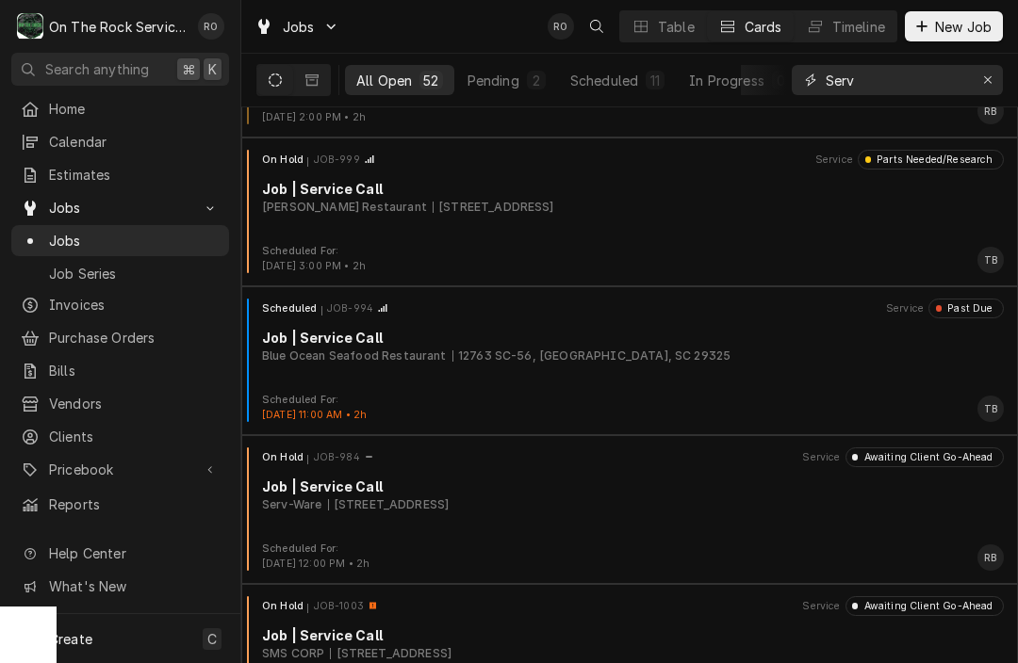
scroll to position [2510, 0]
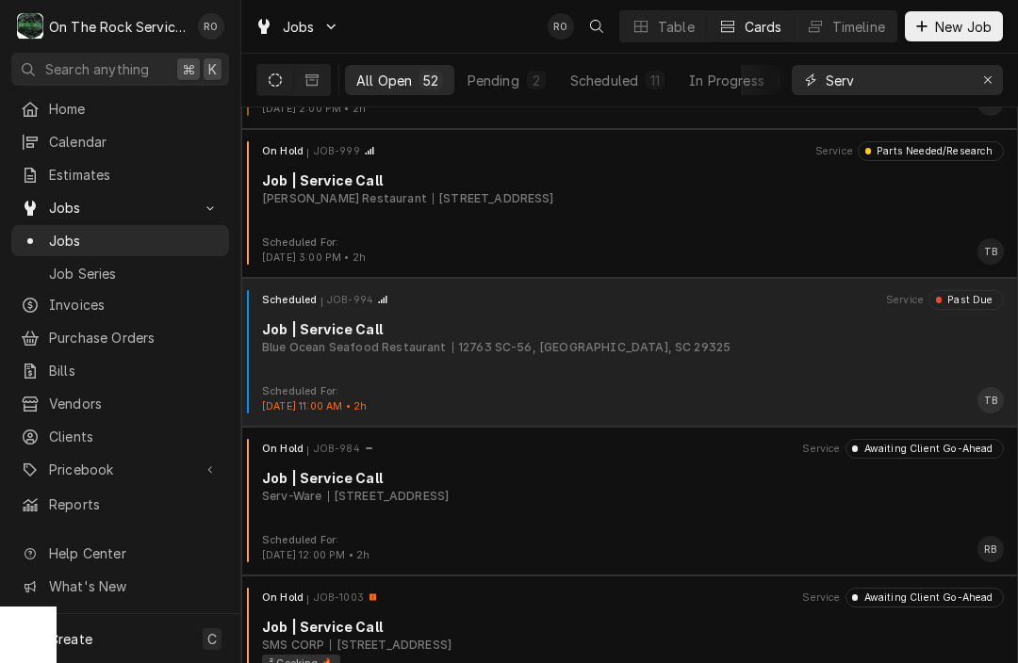
type input "Serv"
click at [704, 334] on div "Job | Service Call" at bounding box center [633, 329] width 742 height 20
